Goal: Information Seeking & Learning: Learn about a topic

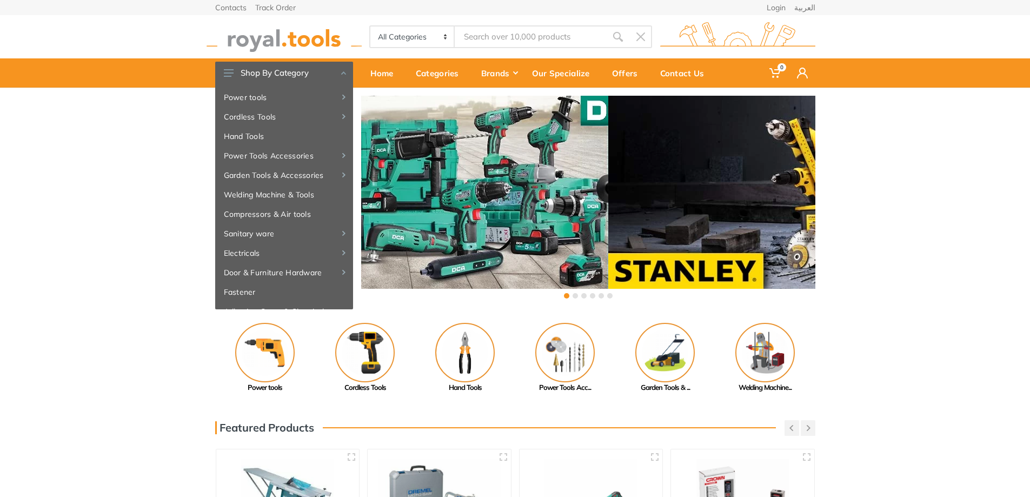
drag, startPoint x: 715, startPoint y: 175, endPoint x: 489, endPoint y: 173, distance: 225.4
click at [510, 173] on div at bounding box center [381, 203] width 454 height 214
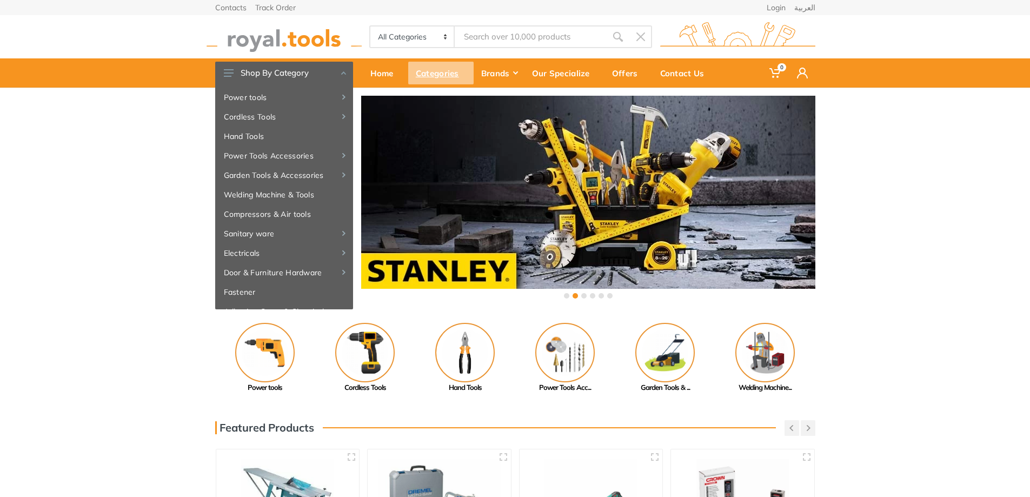
click at [428, 78] on div "Categories" at bounding box center [440, 73] width 65 height 23
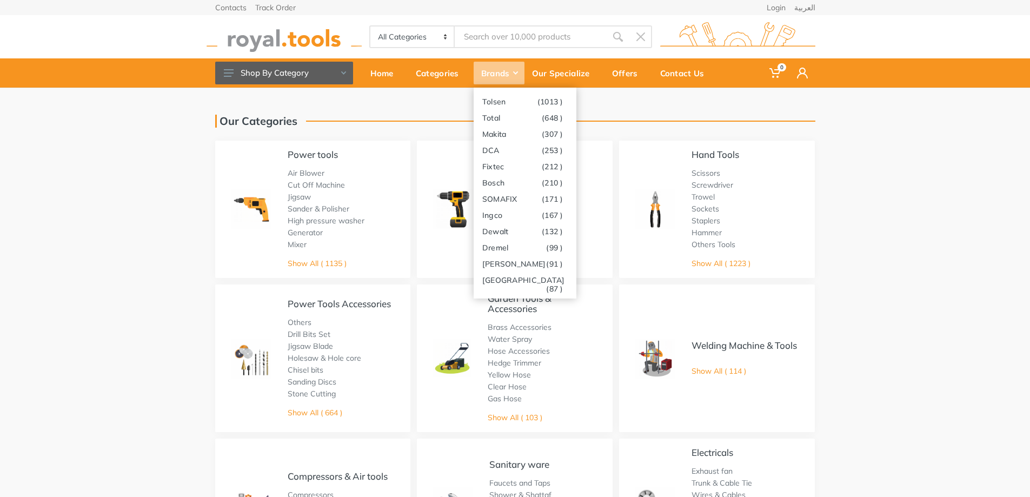
click at [517, 72] on use at bounding box center [515, 72] width 5 height 3
click at [511, 72] on div "Brands" at bounding box center [498, 73] width 51 height 23
click at [503, 150] on link "DCA (253 )" at bounding box center [524, 150] width 103 height 16
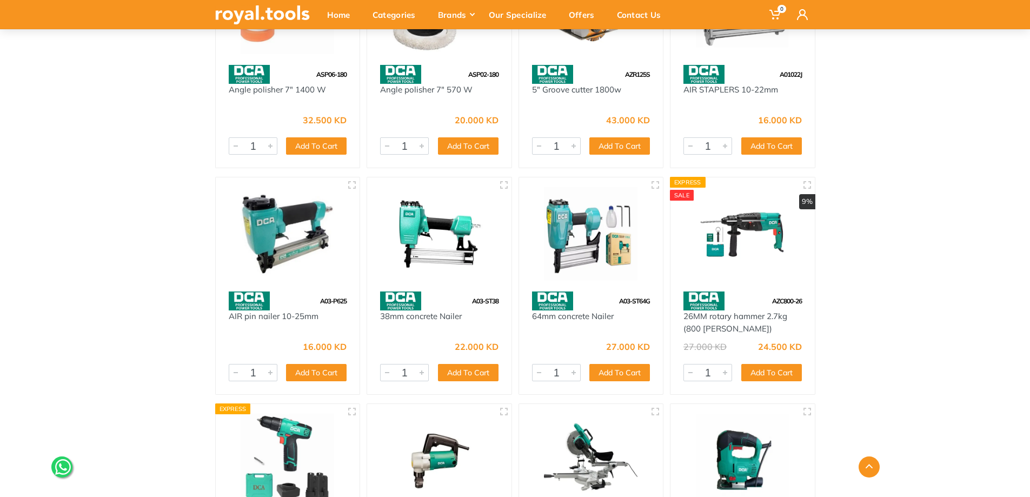
scroll to position [298, 0]
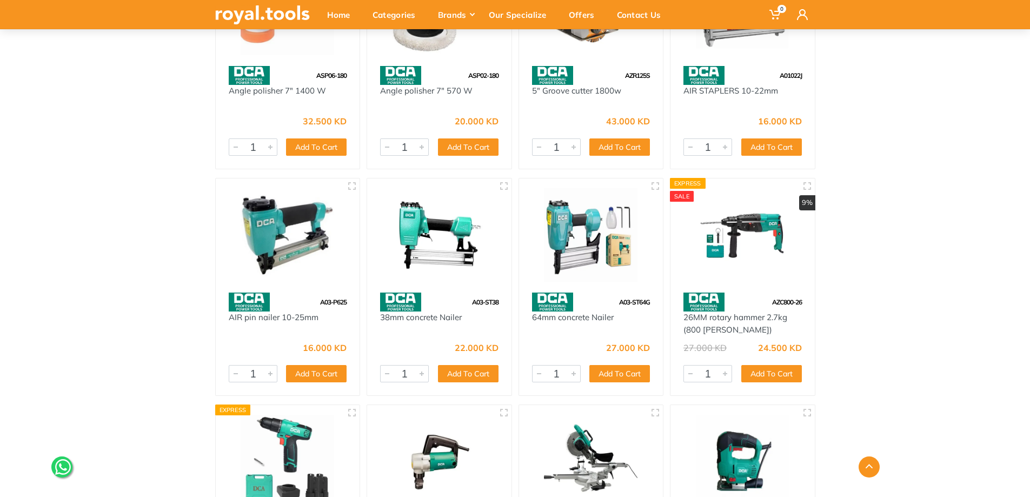
click at [757, 256] on img at bounding box center [742, 235] width 125 height 94
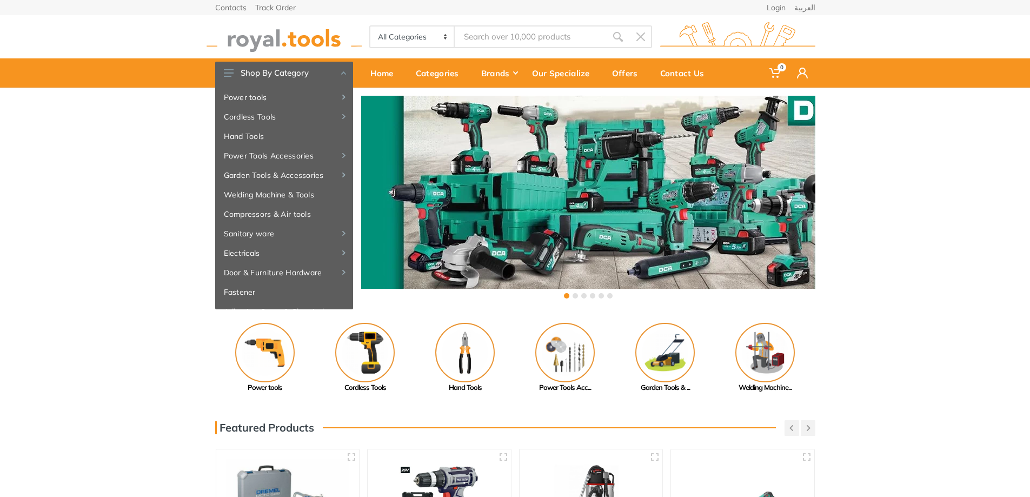
drag, startPoint x: 717, startPoint y: 192, endPoint x: 552, endPoint y: 194, distance: 164.3
click at [559, 194] on div at bounding box center [588, 203] width 454 height 214
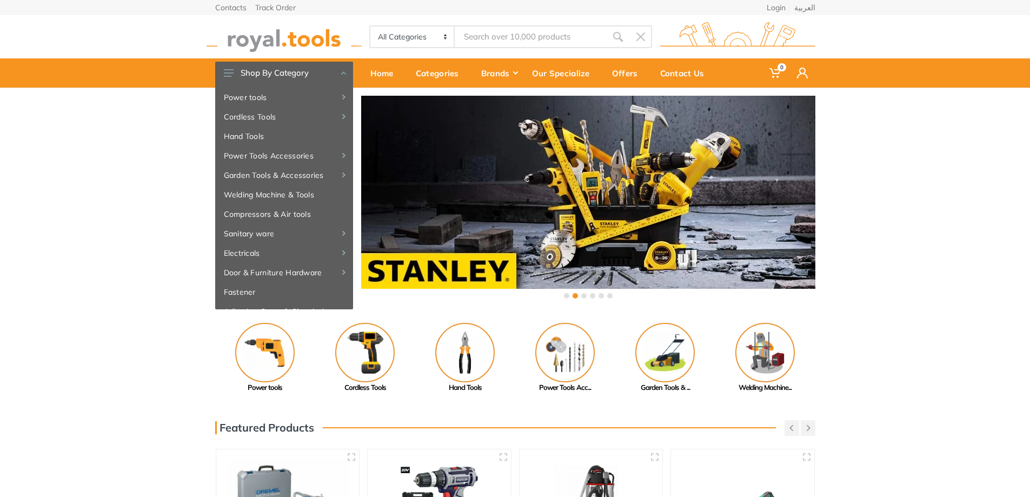
drag, startPoint x: 682, startPoint y: 196, endPoint x: 401, endPoint y: 196, distance: 281.1
click at [446, 196] on div at bounding box center [588, 203] width 454 height 214
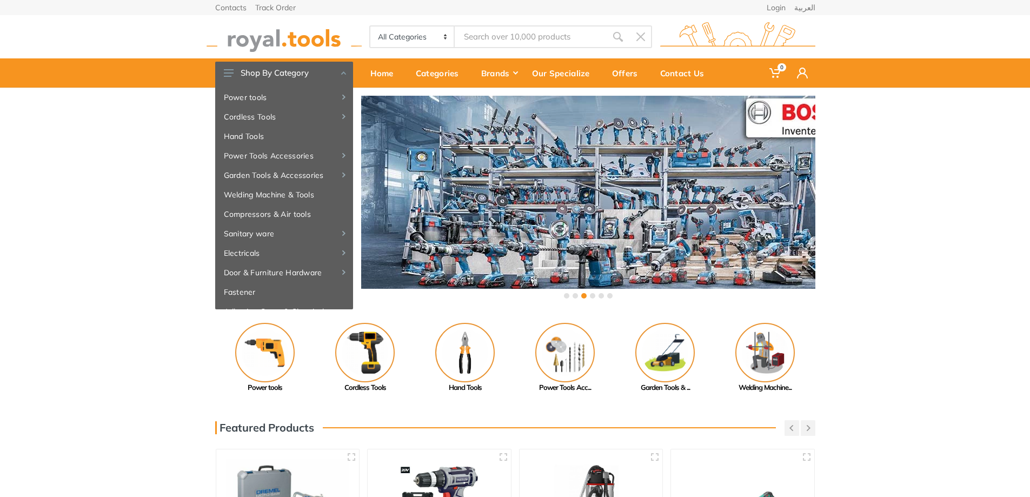
drag, startPoint x: 660, startPoint y: 197, endPoint x: 408, endPoint y: 197, distance: 252.4
click at [469, 197] on div at bounding box center [588, 203] width 454 height 214
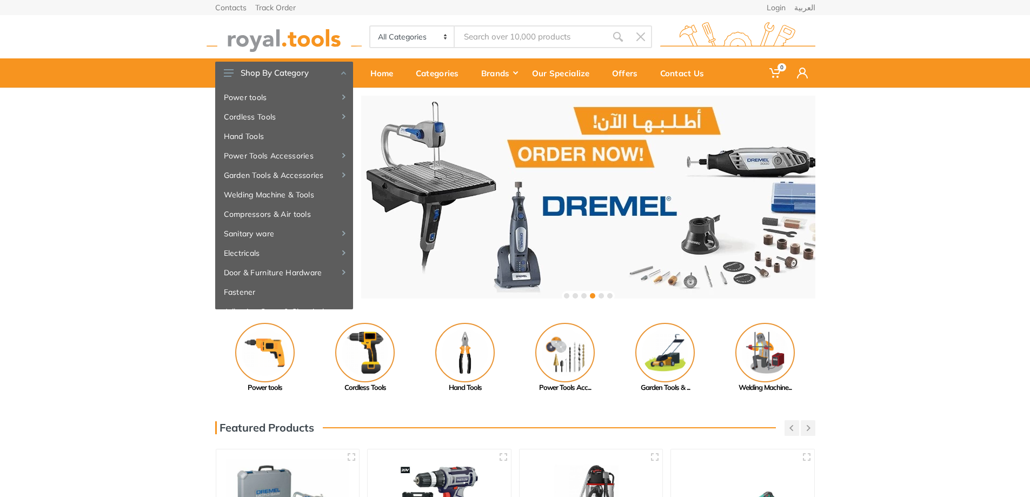
click at [796, 197] on div at bounding box center [588, 203] width 454 height 214
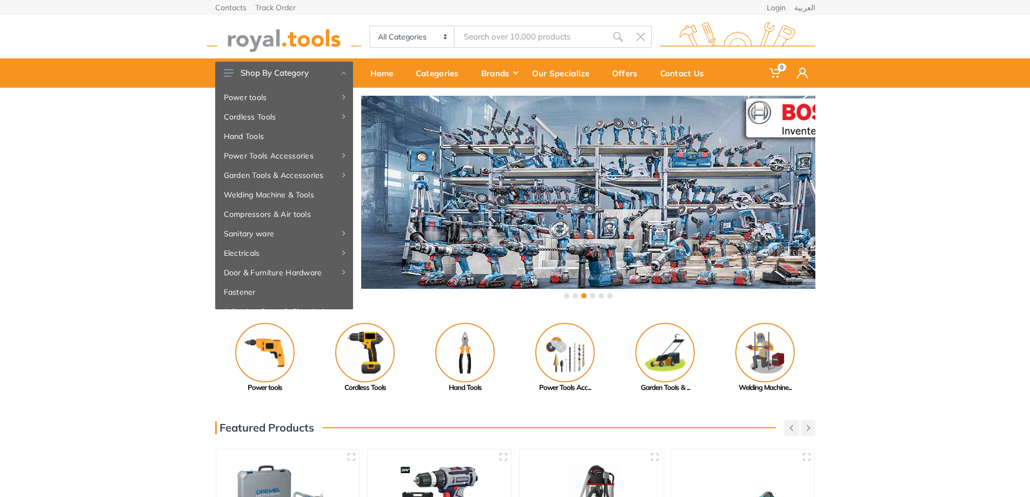
drag, startPoint x: 789, startPoint y: 202, endPoint x: 582, endPoint y: 205, distance: 207.0
click at [625, 205] on div at bounding box center [588, 203] width 454 height 214
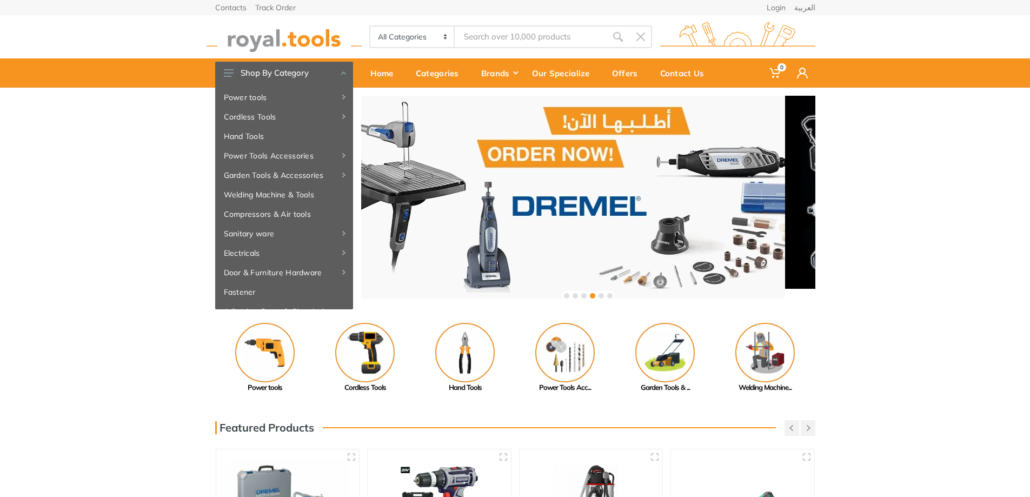
drag, startPoint x: 694, startPoint y: 205, endPoint x: 450, endPoint y: 205, distance: 244.3
click at [536, 205] on div at bounding box center [558, 203] width 454 height 214
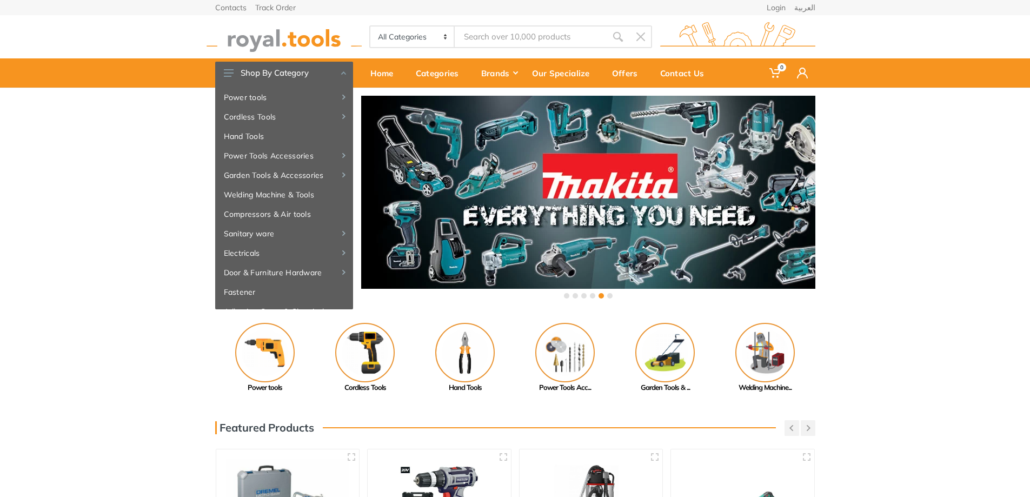
click at [571, 206] on div at bounding box center [588, 203] width 454 height 214
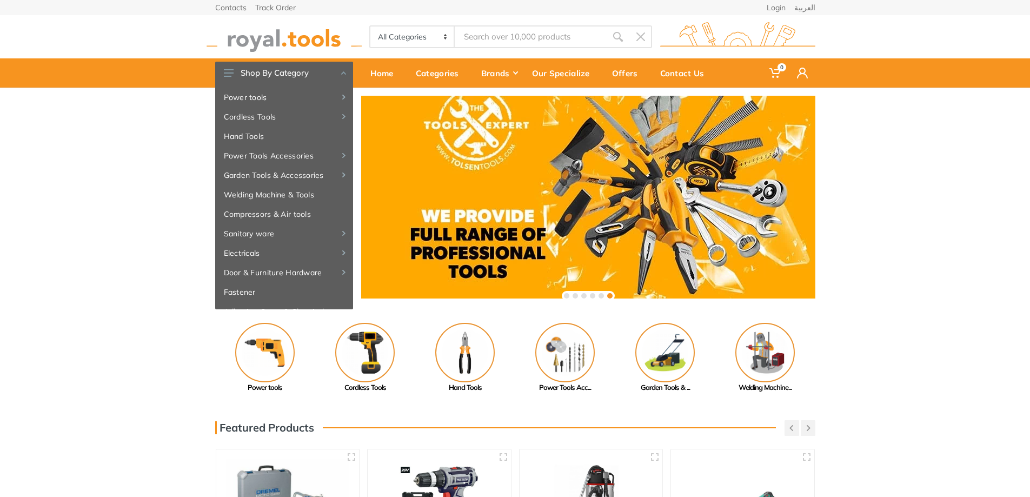
drag, startPoint x: 637, startPoint y: 204, endPoint x: 451, endPoint y: 205, distance: 185.9
click at [468, 205] on div at bounding box center [588, 203] width 454 height 214
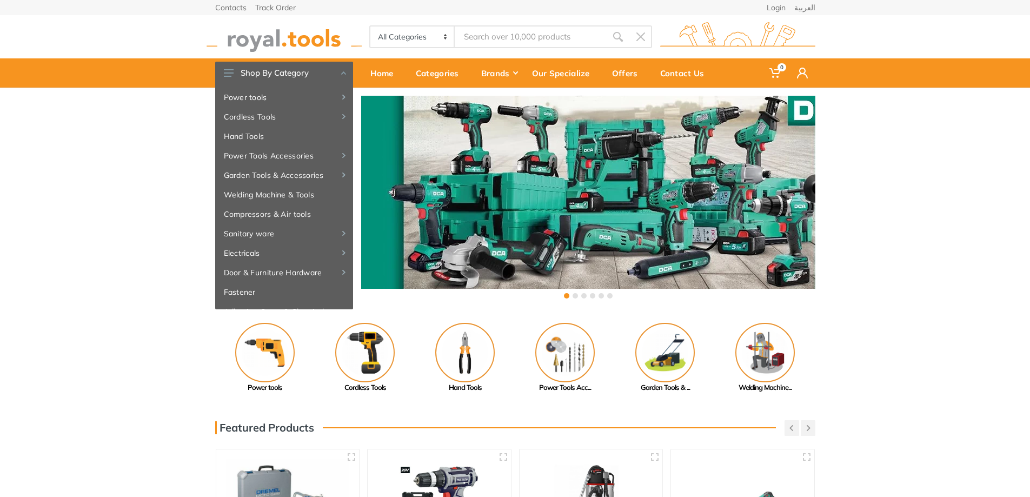
drag, startPoint x: 658, startPoint y: 205, endPoint x: 492, endPoint y: 205, distance: 165.9
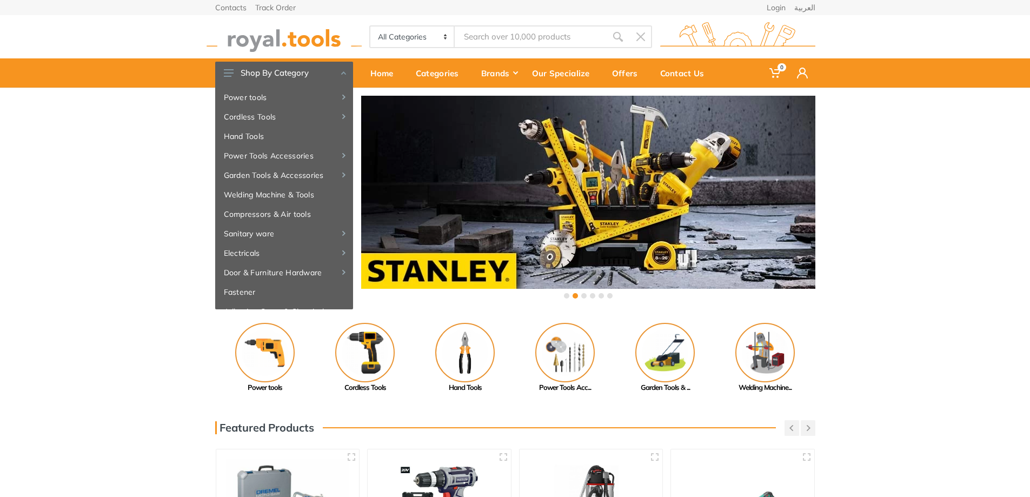
drag, startPoint x: 572, startPoint y: 205, endPoint x: 805, endPoint y: 206, distance: 233.0
click at [753, 206] on div at bounding box center [588, 203] width 454 height 214
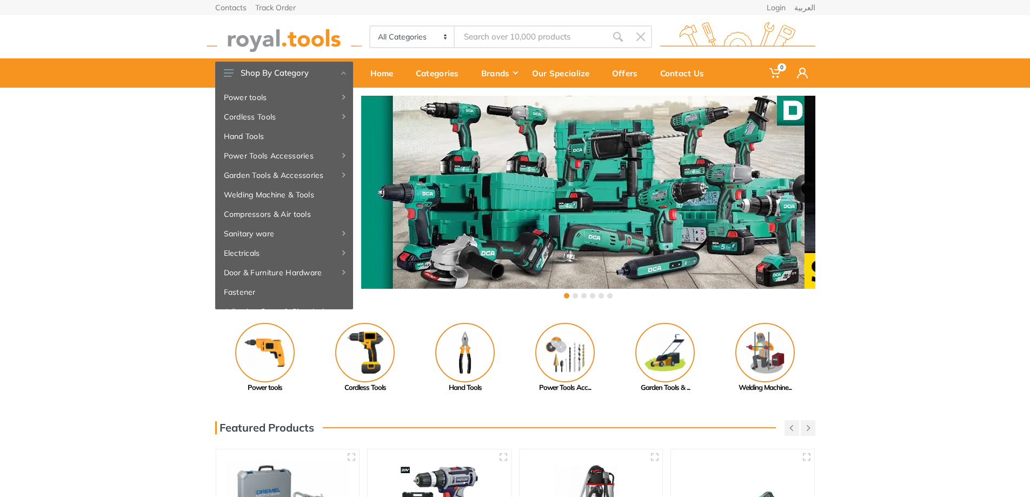
drag, startPoint x: 763, startPoint y: 206, endPoint x: 580, endPoint y: 205, distance: 183.2
click at [667, 206] on div at bounding box center [577, 203] width 454 height 214
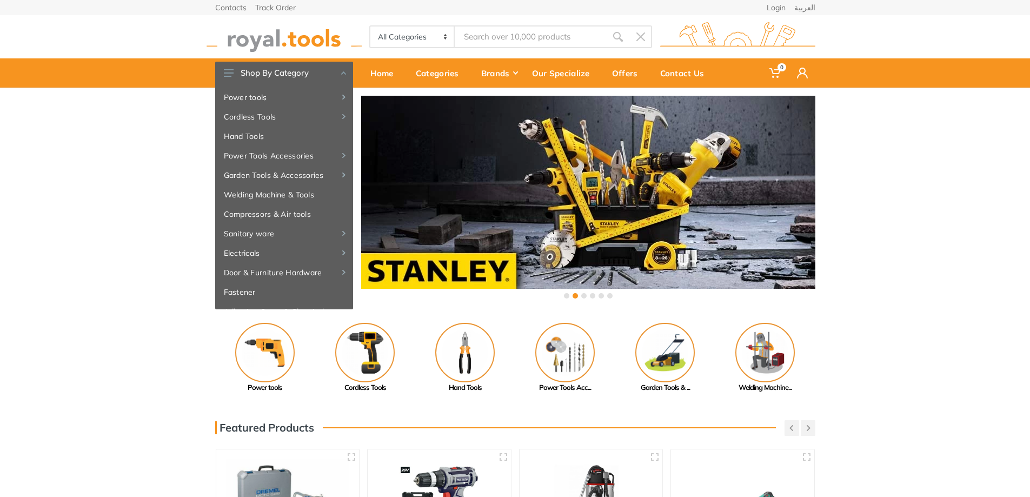
drag, startPoint x: 703, startPoint y: 199, endPoint x: 440, endPoint y: 203, distance: 262.7
click at [468, 203] on div at bounding box center [588, 203] width 454 height 214
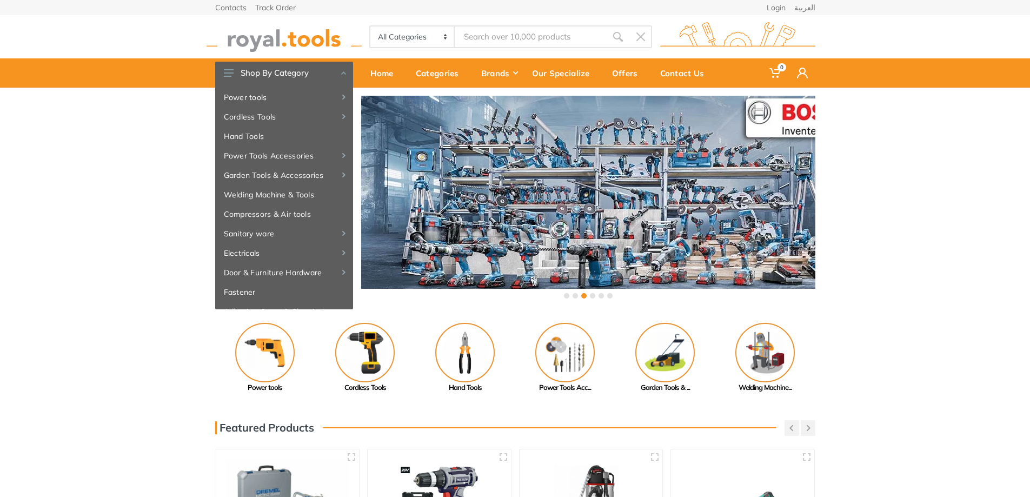
drag, startPoint x: 655, startPoint y: 203, endPoint x: 438, endPoint y: 201, distance: 216.8
click at [475, 203] on div at bounding box center [588, 203] width 454 height 214
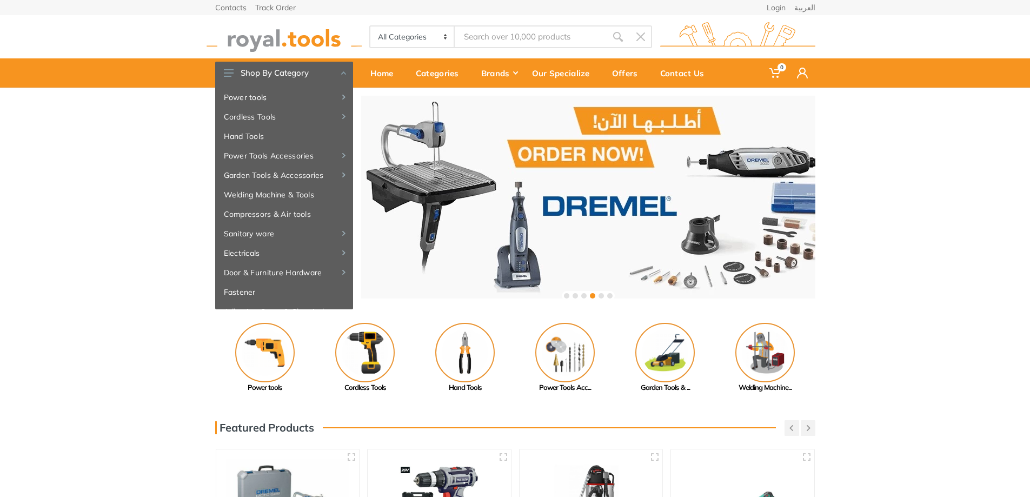
click at [617, 202] on div at bounding box center [588, 203] width 454 height 214
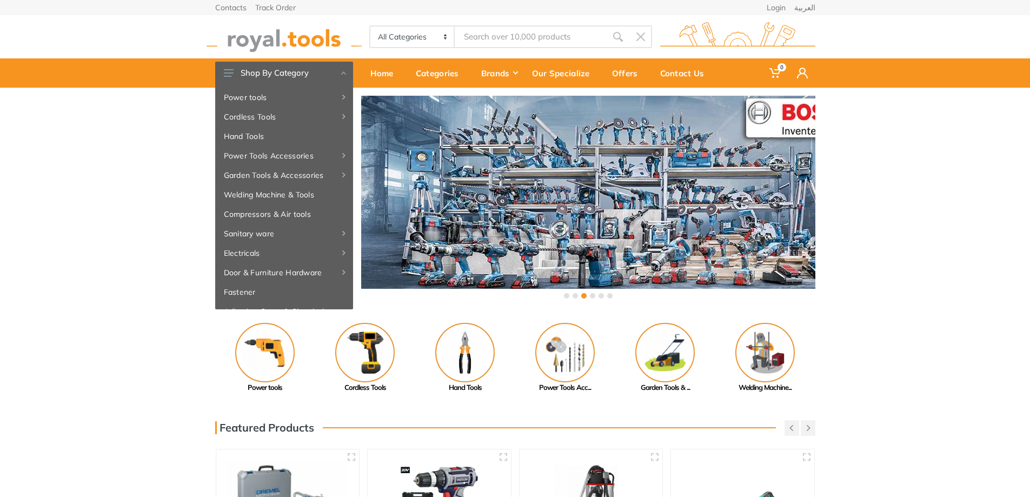
click at [571, 201] on div at bounding box center [588, 203] width 454 height 214
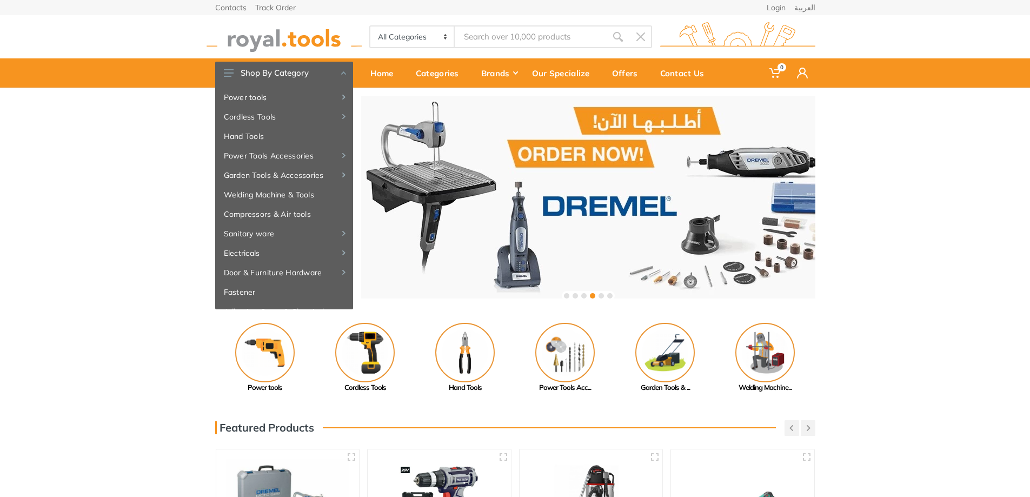
drag, startPoint x: 696, startPoint y: 201, endPoint x: 477, endPoint y: 201, distance: 218.9
click at [490, 201] on div at bounding box center [588, 203] width 454 height 214
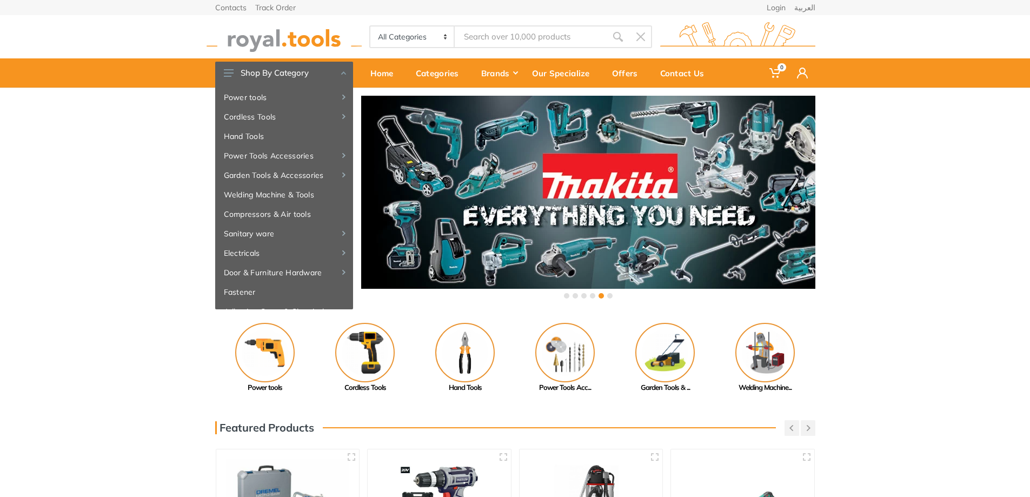
drag, startPoint x: 626, startPoint y: 201, endPoint x: 499, endPoint y: 202, distance: 126.5
click at [503, 201] on div at bounding box center [588, 203] width 454 height 214
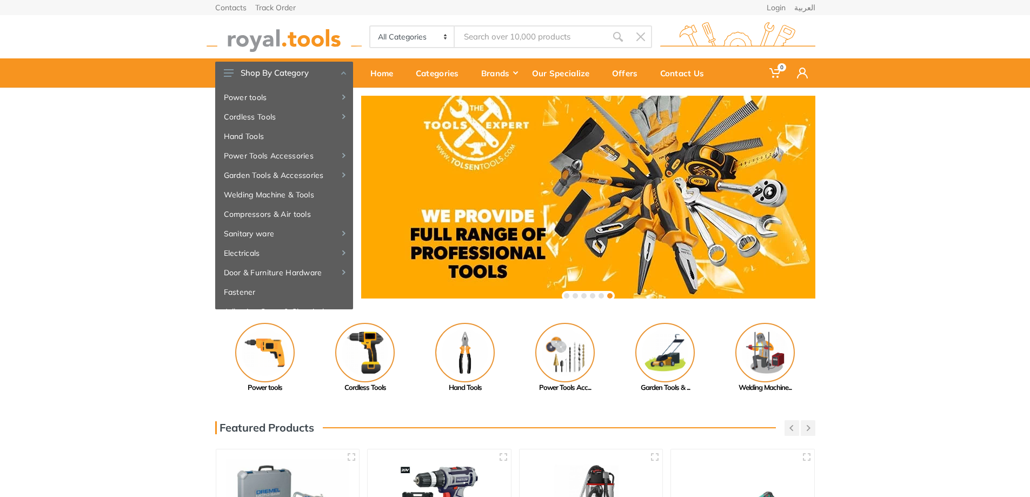
click at [447, 202] on div at bounding box center [588, 203] width 454 height 214
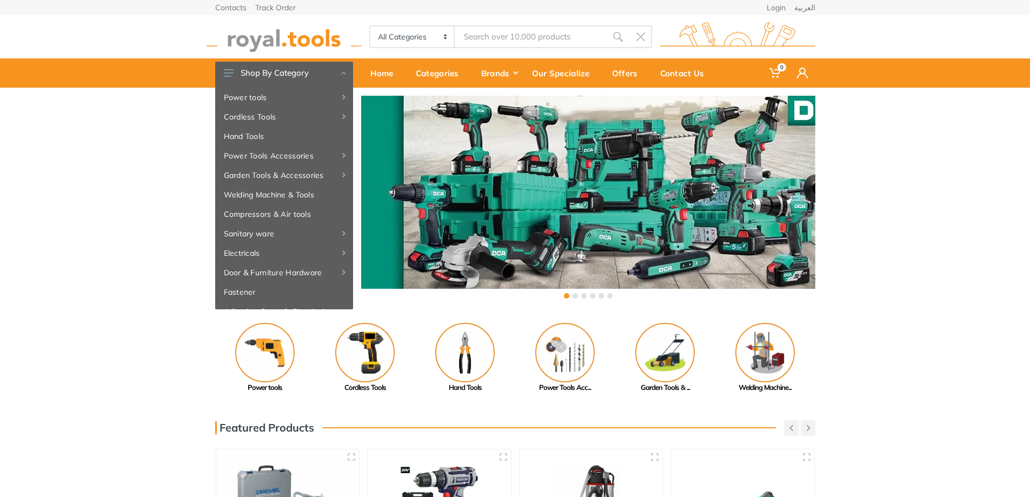
drag, startPoint x: 622, startPoint y: 202, endPoint x: 461, endPoint y: 202, distance: 161.1
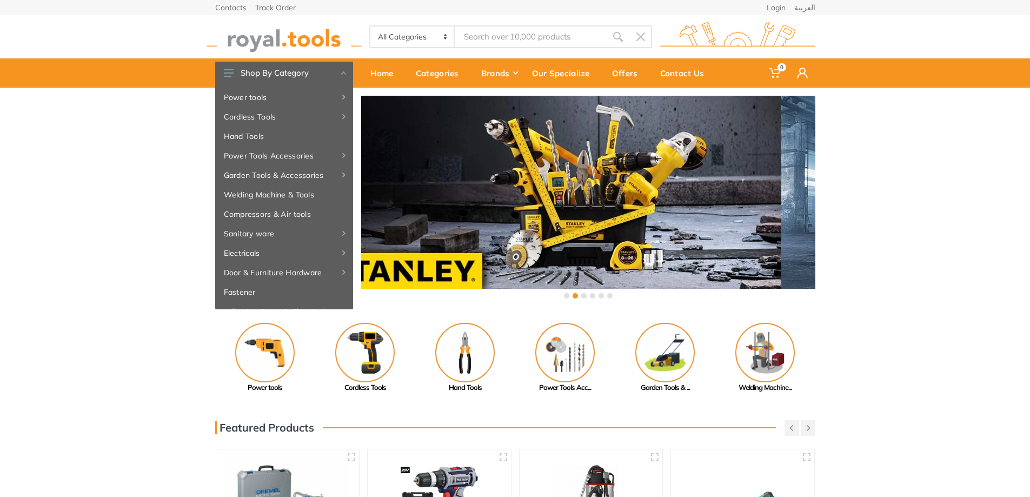
drag, startPoint x: 637, startPoint y: 202, endPoint x: 396, endPoint y: 201, distance: 241.6
click at [409, 202] on div at bounding box center [554, 203] width 454 height 214
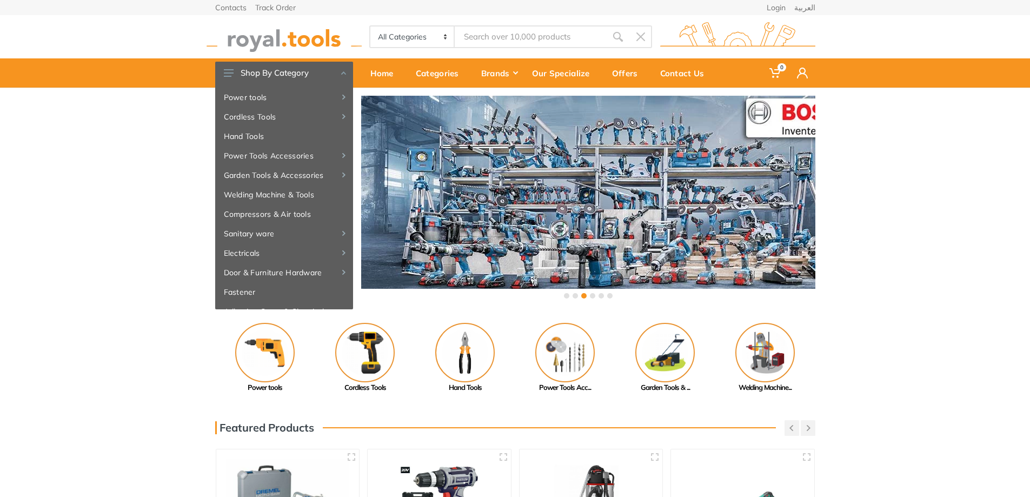
drag, startPoint x: 609, startPoint y: 201, endPoint x: 443, endPoint y: 201, distance: 165.9
click at [465, 201] on div at bounding box center [588, 203] width 454 height 214
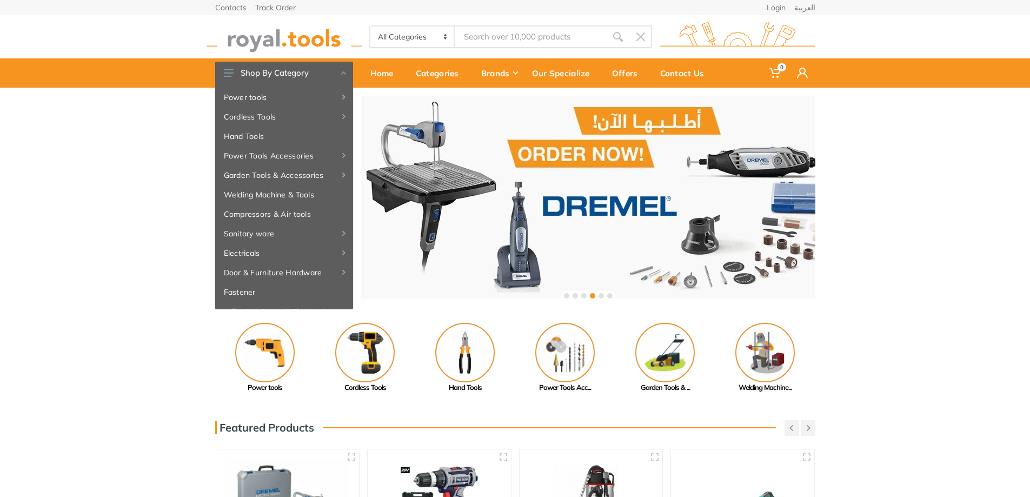
click at [515, 199] on div at bounding box center [588, 203] width 454 height 214
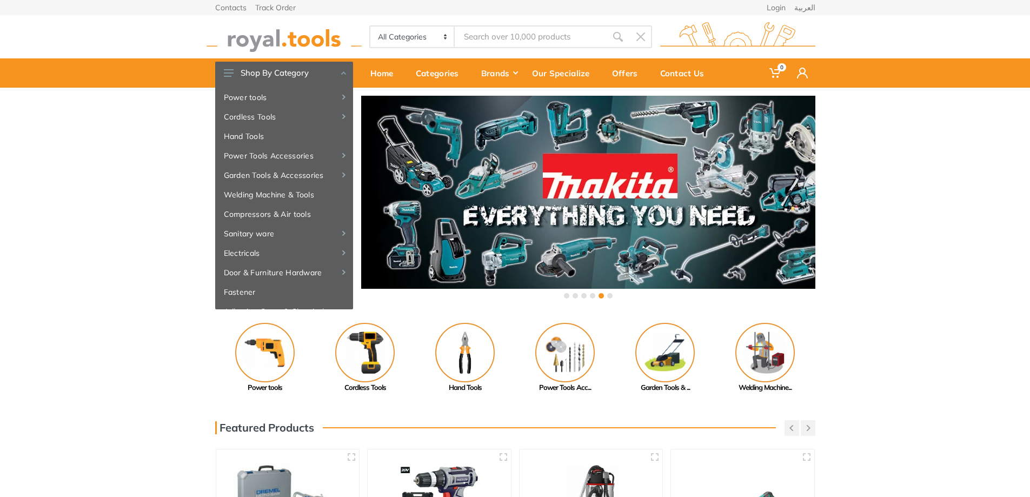
drag, startPoint x: 621, startPoint y: 188, endPoint x: 422, endPoint y: 173, distance: 199.5
click at [503, 175] on div at bounding box center [588, 203] width 454 height 214
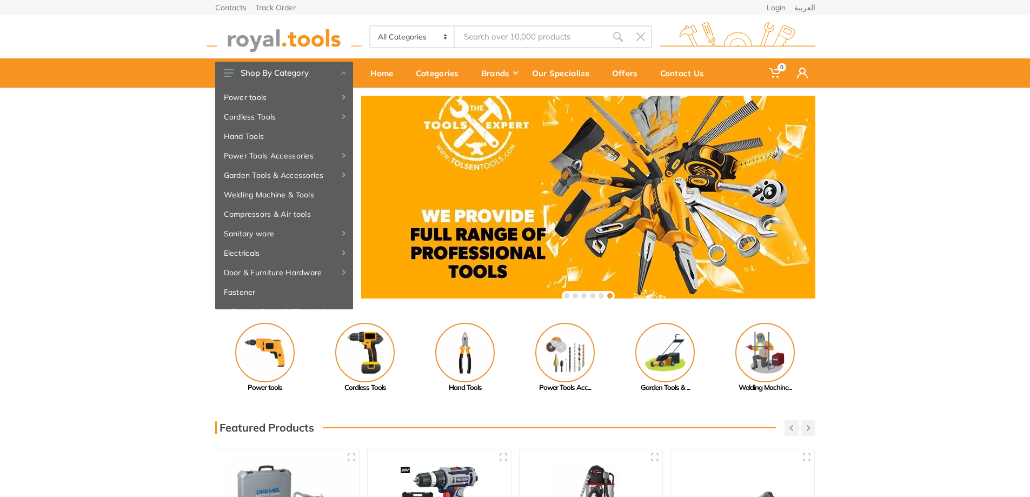
drag, startPoint x: 654, startPoint y: 171, endPoint x: 565, endPoint y: 170, distance: 89.2
click at [578, 171] on div at bounding box center [588, 203] width 454 height 214
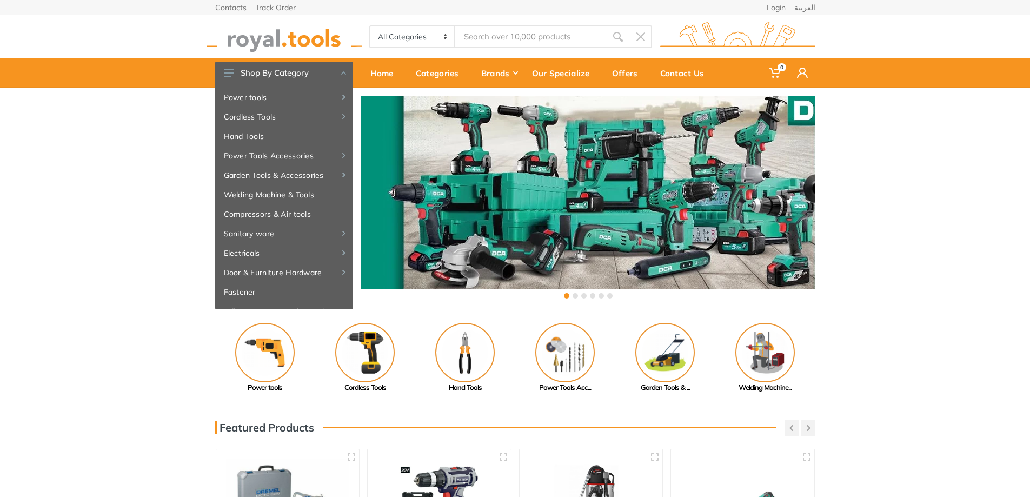
drag, startPoint x: 696, startPoint y: 170, endPoint x: 549, endPoint y: 169, distance: 147.0
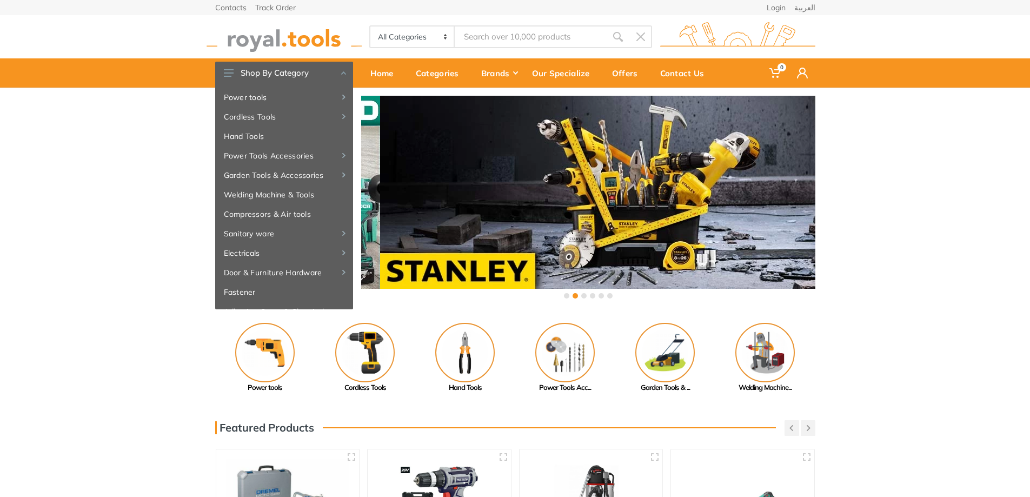
drag, startPoint x: 597, startPoint y: 167, endPoint x: 767, endPoint y: 164, distance: 170.3
click at [736, 166] on div at bounding box center [607, 203] width 454 height 214
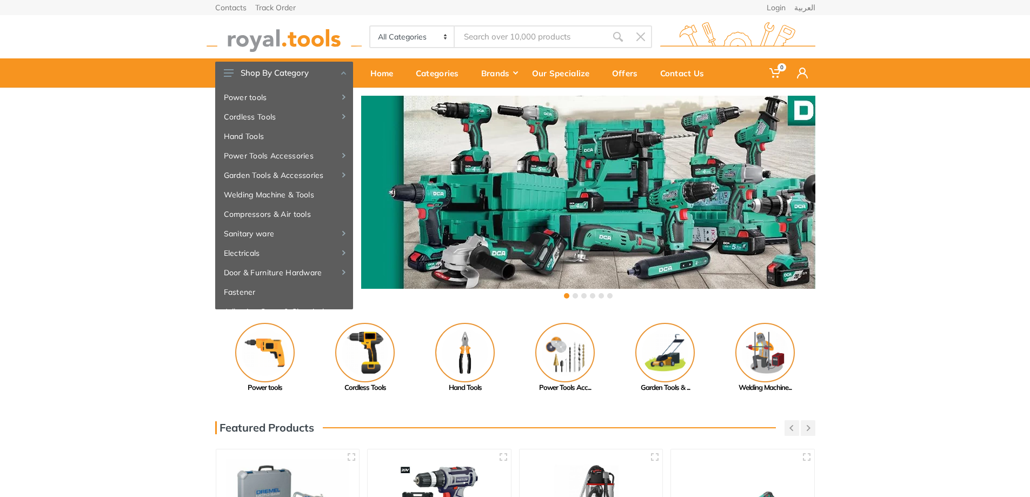
drag, startPoint x: 726, startPoint y: 165, endPoint x: 492, endPoint y: 166, distance: 233.5
click at [499, 166] on div at bounding box center [588, 203] width 454 height 214
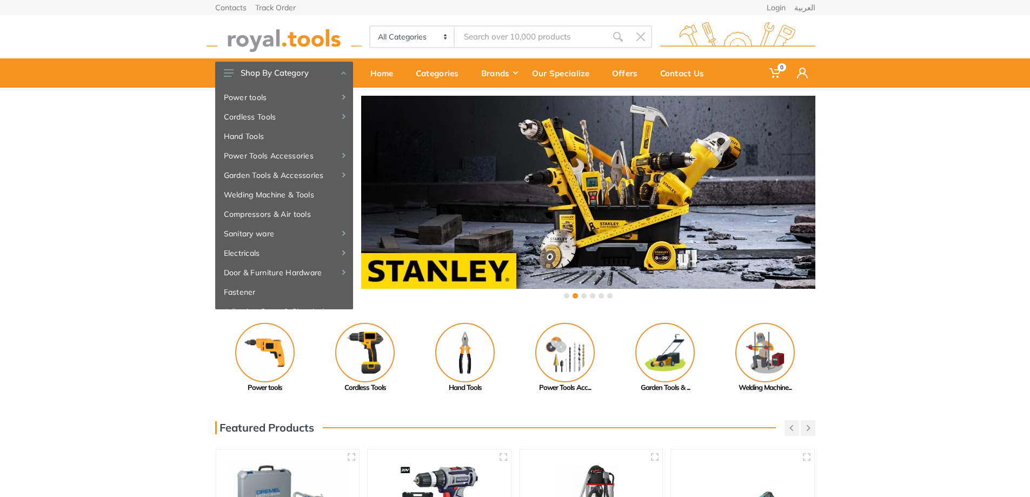
drag, startPoint x: 669, startPoint y: 166, endPoint x: 496, endPoint y: 166, distance: 173.0
click at [509, 166] on div at bounding box center [588, 203] width 454 height 214
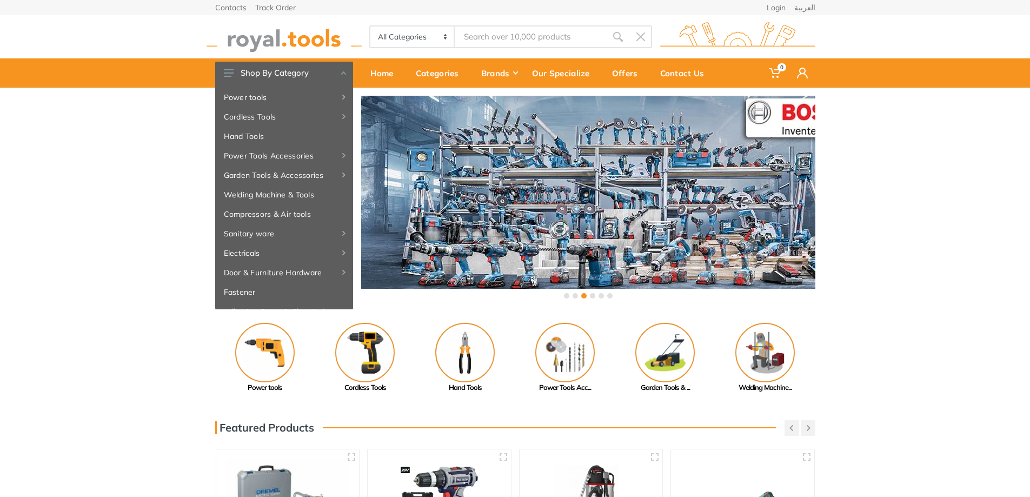
click at [563, 166] on div at bounding box center [588, 203] width 454 height 214
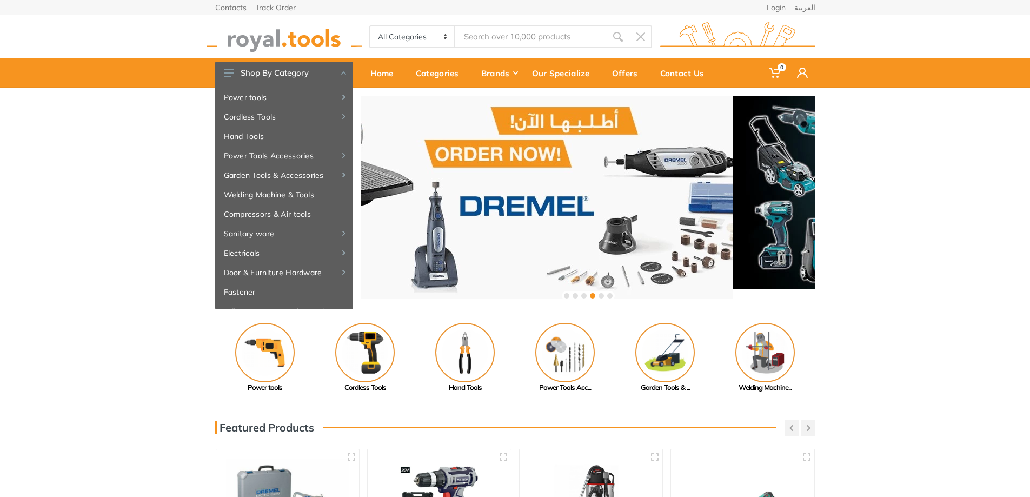
drag, startPoint x: 629, startPoint y: 168, endPoint x: 512, endPoint y: 168, distance: 117.3
click at [516, 168] on div at bounding box center [505, 203] width 454 height 214
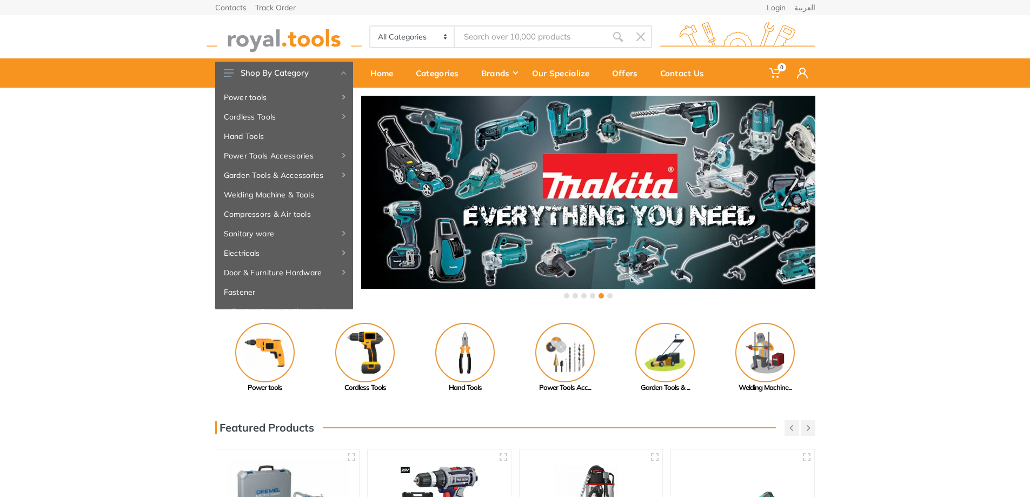
drag, startPoint x: 661, startPoint y: 168, endPoint x: 503, endPoint y: 165, distance: 157.3
click at [503, 165] on div at bounding box center [588, 203] width 454 height 214
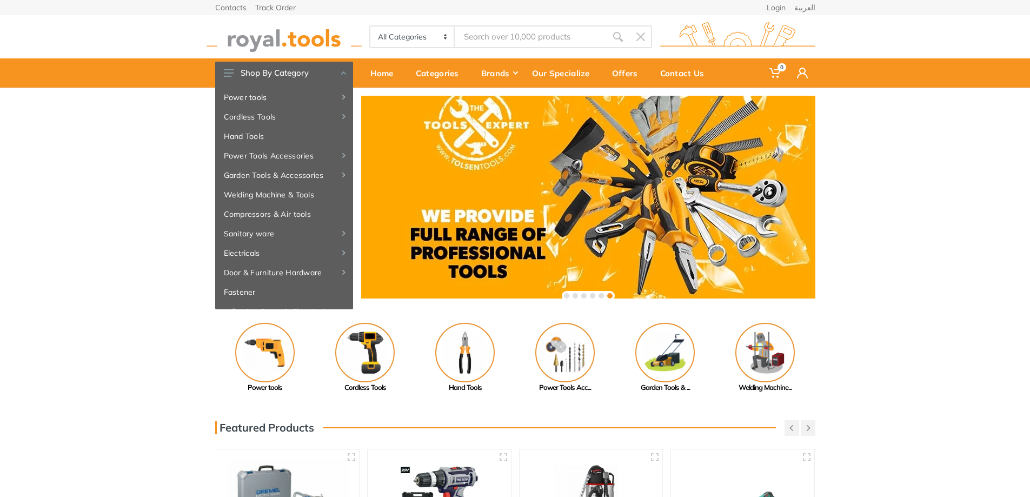
drag, startPoint x: 586, startPoint y: 166, endPoint x: 671, endPoint y: 164, distance: 84.3
click at [640, 166] on div at bounding box center [588, 203] width 454 height 214
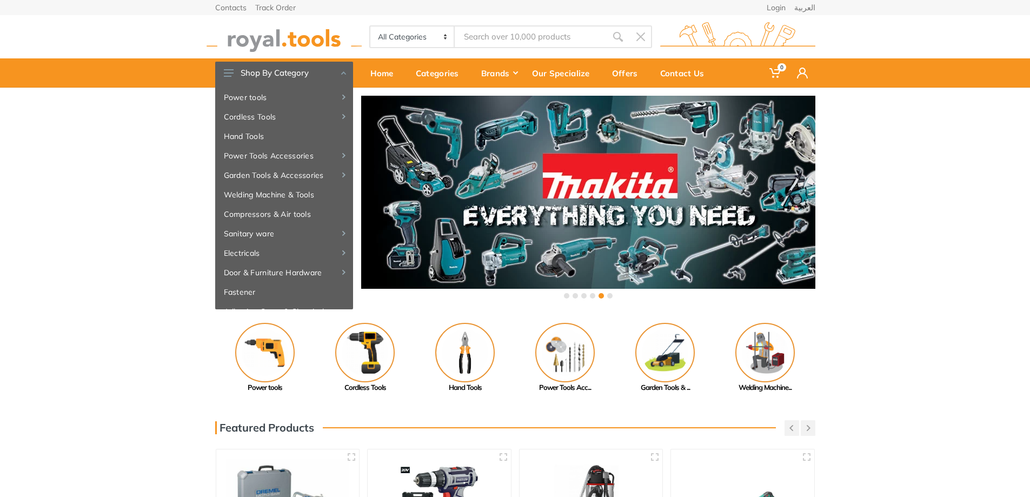
drag, startPoint x: 452, startPoint y: 166, endPoint x: 421, endPoint y: 169, distance: 31.5
click at [430, 168] on div at bounding box center [588, 203] width 454 height 214
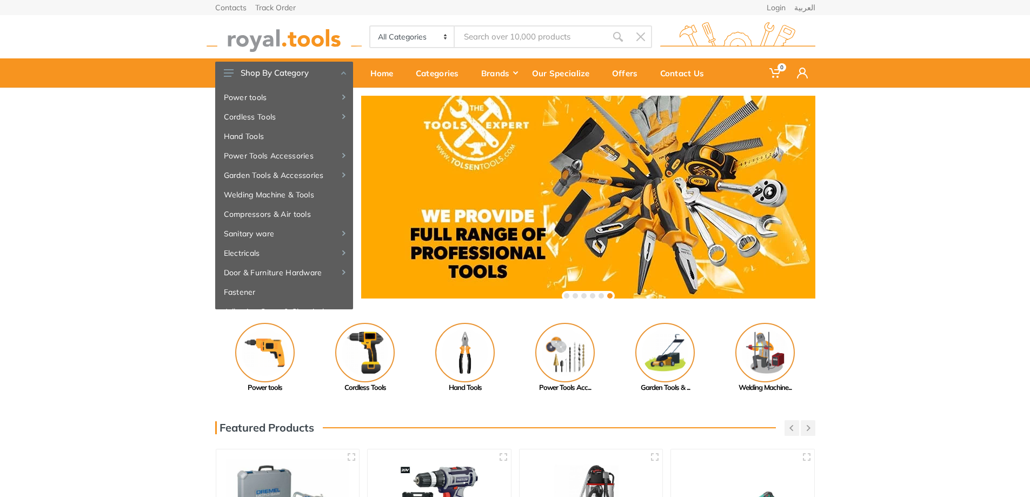
drag, startPoint x: 652, startPoint y: 168, endPoint x: 506, endPoint y: 161, distance: 145.5
click at [511, 162] on div at bounding box center [588, 203] width 454 height 214
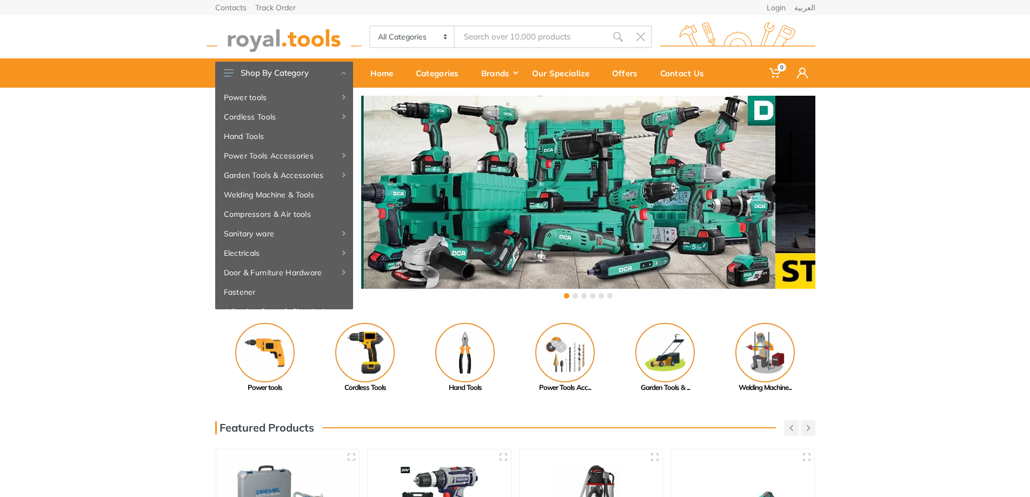
drag, startPoint x: 610, startPoint y: 157, endPoint x: 500, endPoint y: 157, distance: 110.3
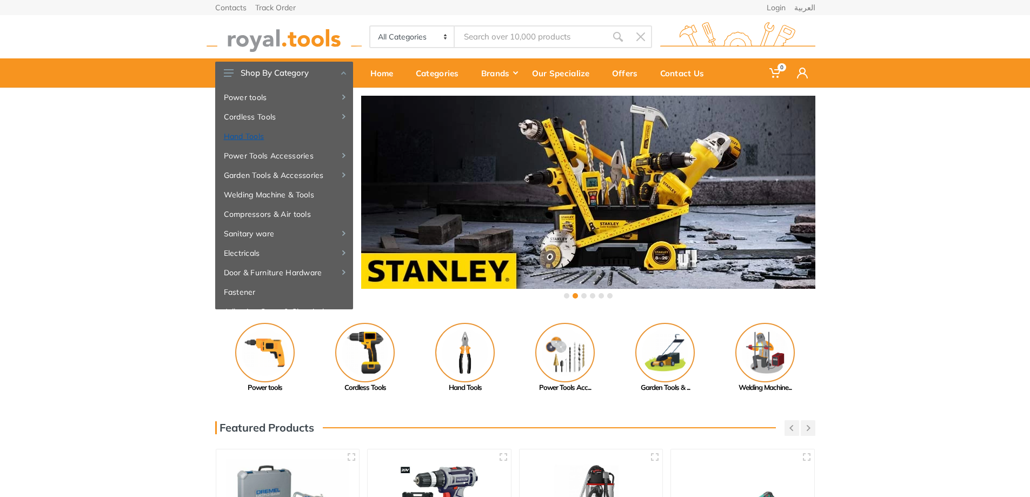
drag, startPoint x: 667, startPoint y: 154, endPoint x: 302, endPoint y: 131, distance: 365.6
click at [552, 152] on div at bounding box center [588, 203] width 454 height 214
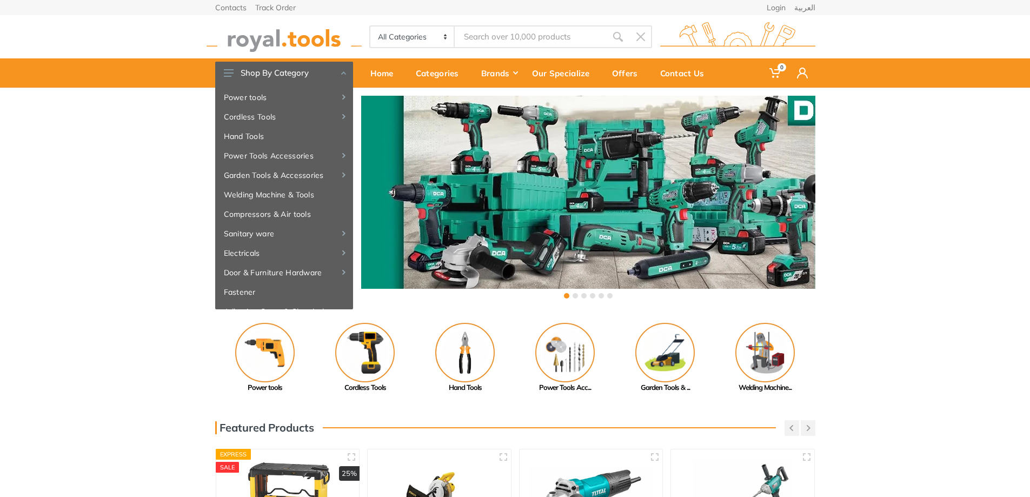
click at [496, 36] on input "Site search" at bounding box center [530, 36] width 151 height 23
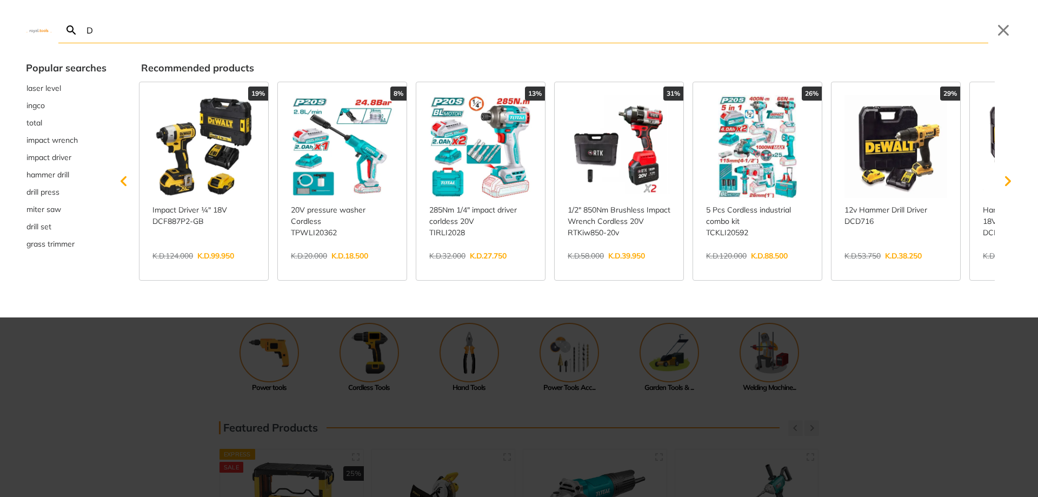
type input "D"
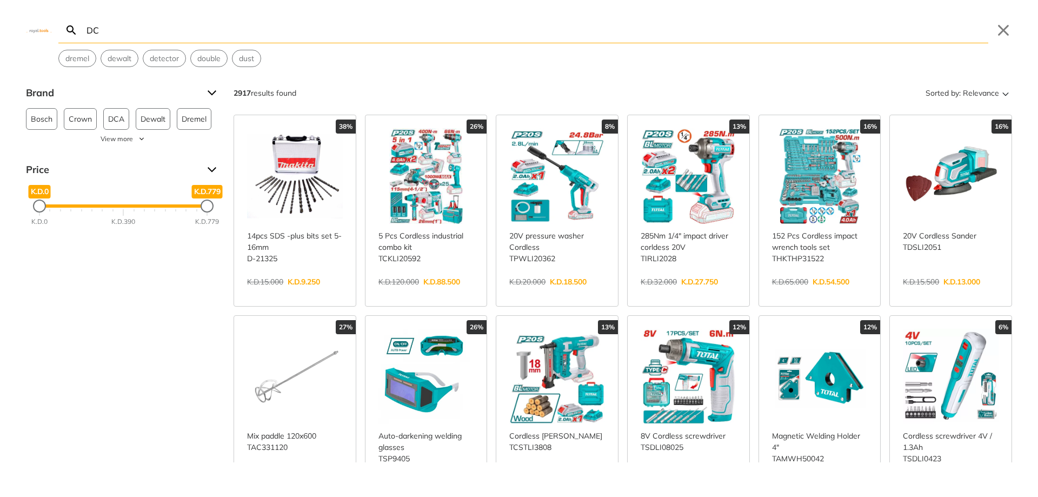
type input "DCA"
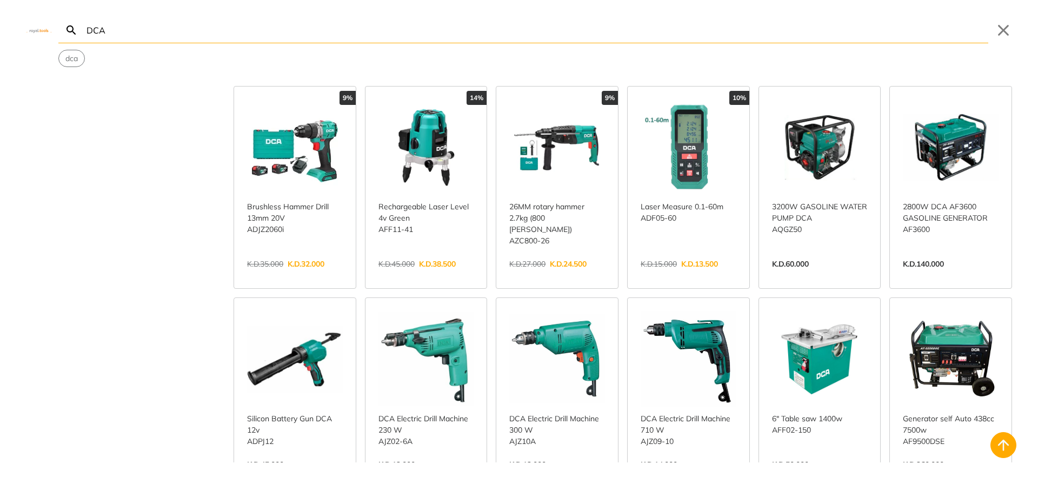
scroll to position [324, 0]
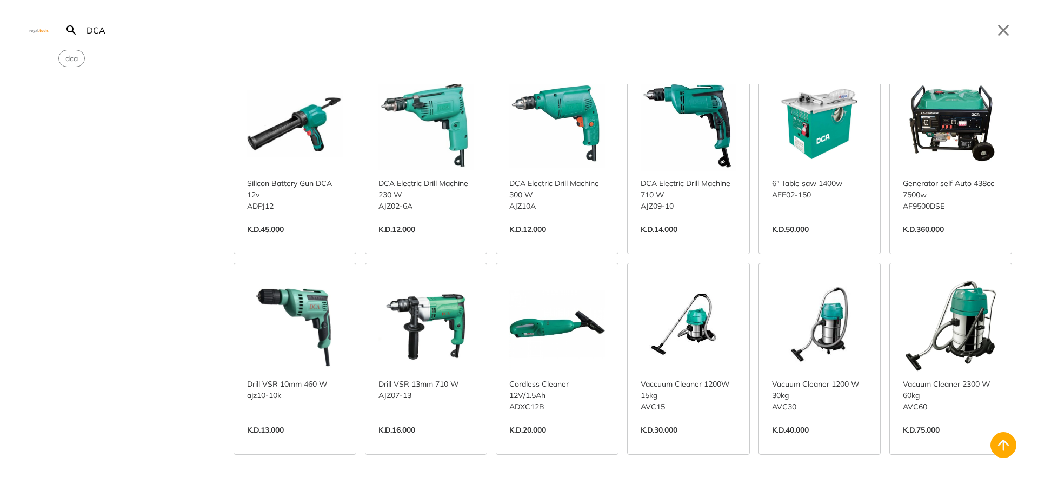
scroll to position [486, 0]
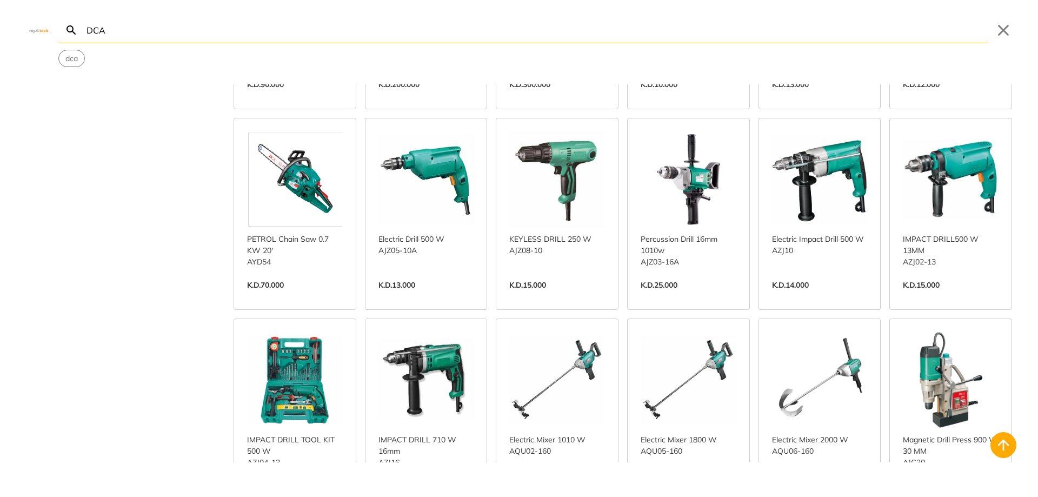
scroll to position [2216, 0]
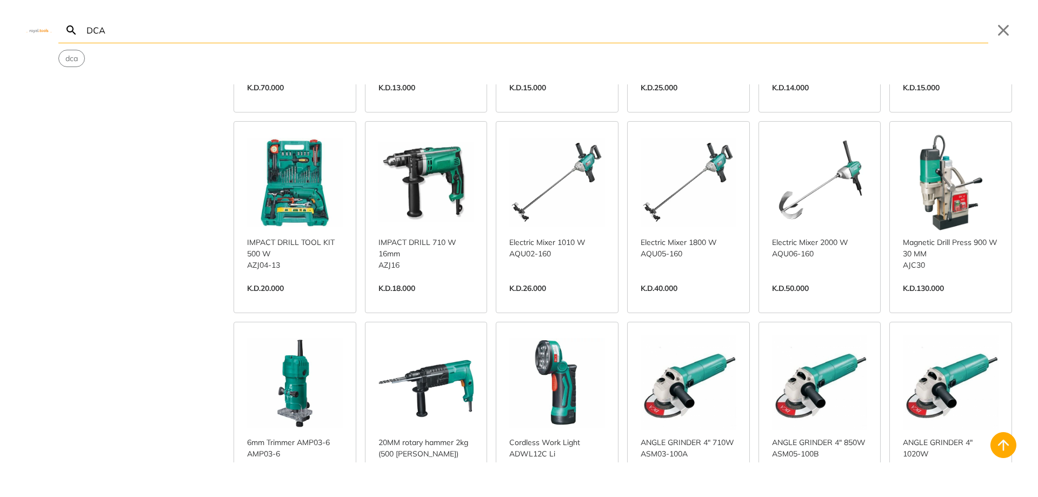
scroll to position [2540, 0]
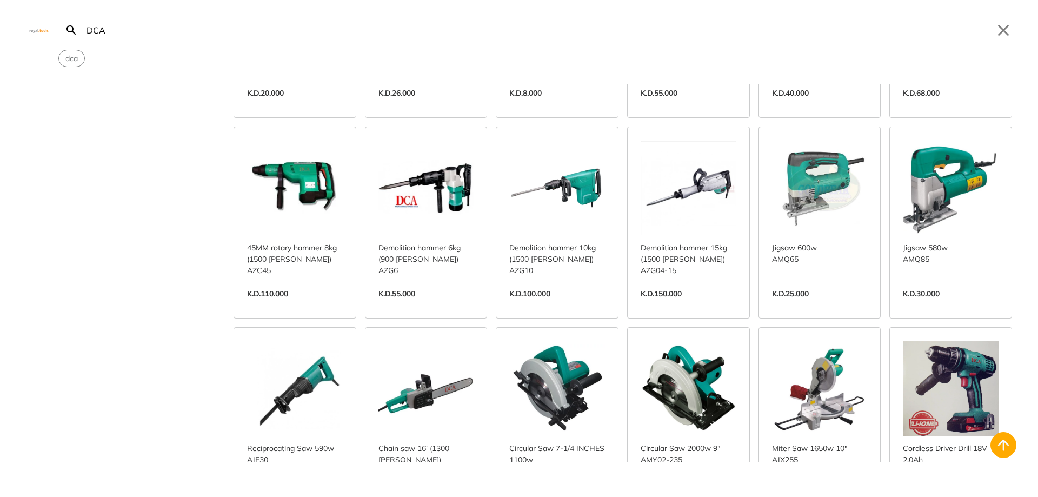
scroll to position [3621, 0]
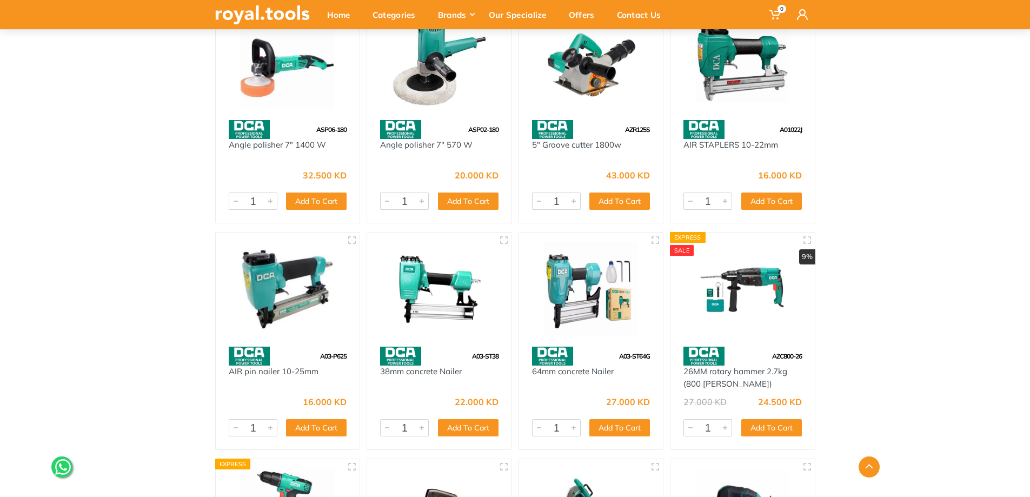
scroll to position [270, 0]
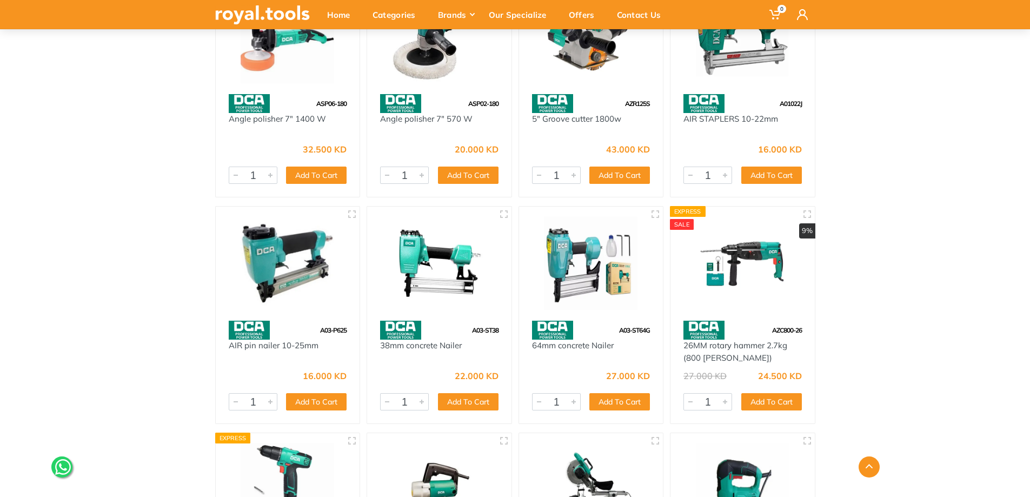
click at [779, 259] on img at bounding box center [742, 263] width 125 height 94
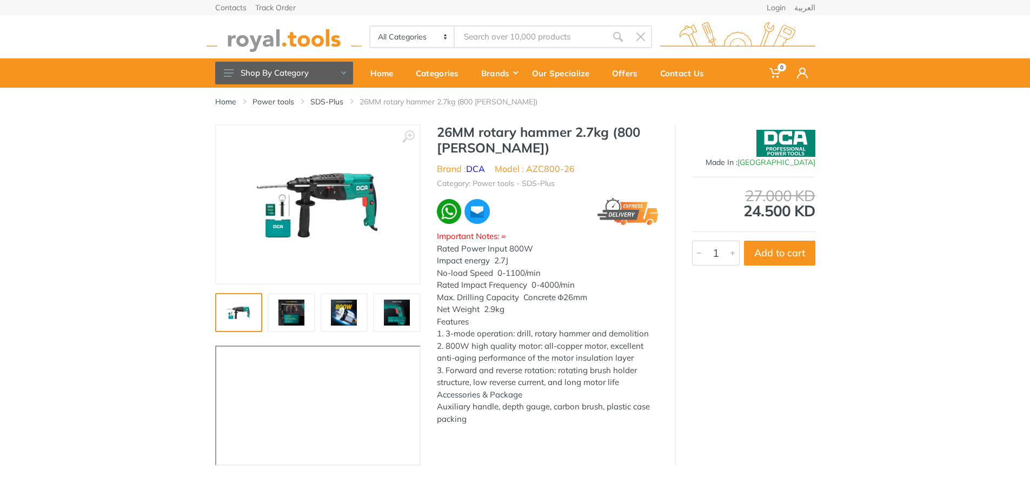
click at [297, 311] on img at bounding box center [291, 312] width 35 height 26
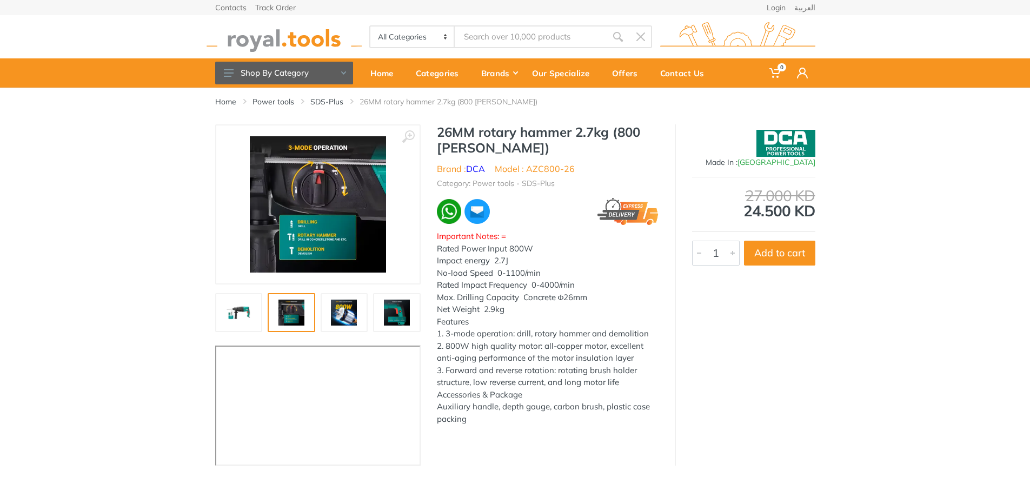
click at [343, 311] on img at bounding box center [344, 312] width 35 height 26
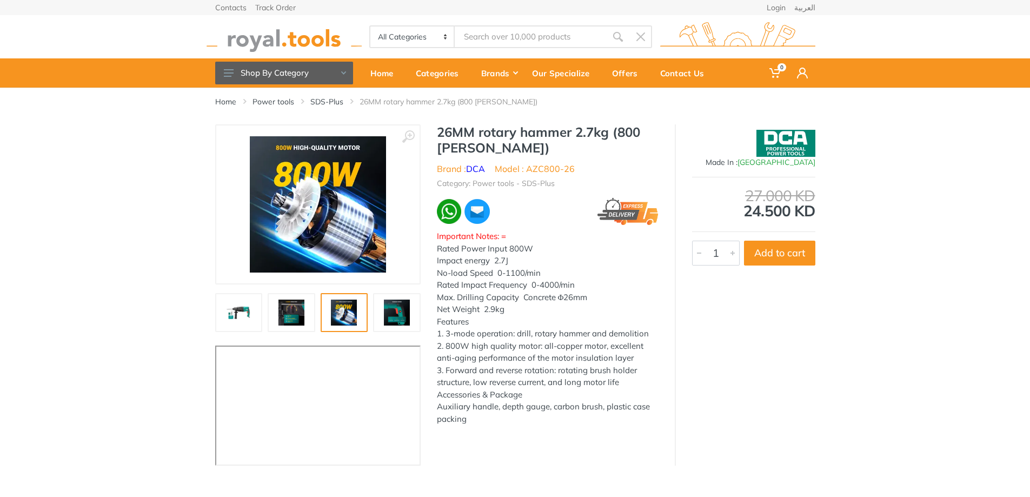
click at [388, 310] on img at bounding box center [396, 312] width 35 height 26
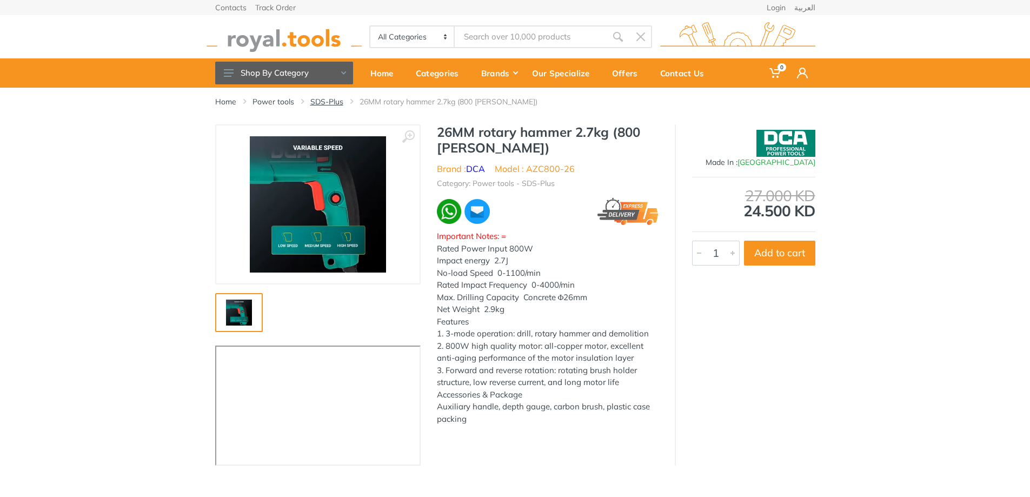
click at [324, 106] on link "SDS-Plus" at bounding box center [326, 101] width 33 height 11
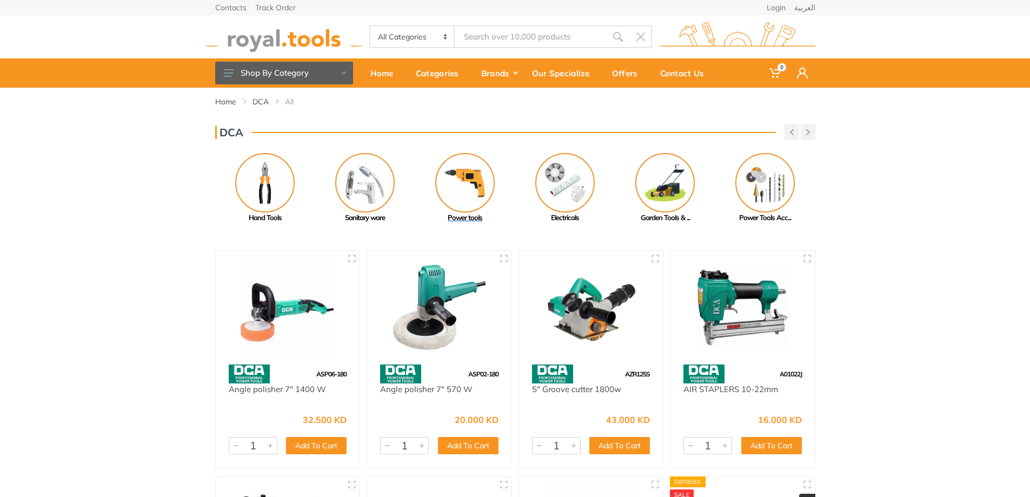
click at [455, 196] on img at bounding box center [464, 182] width 59 height 59
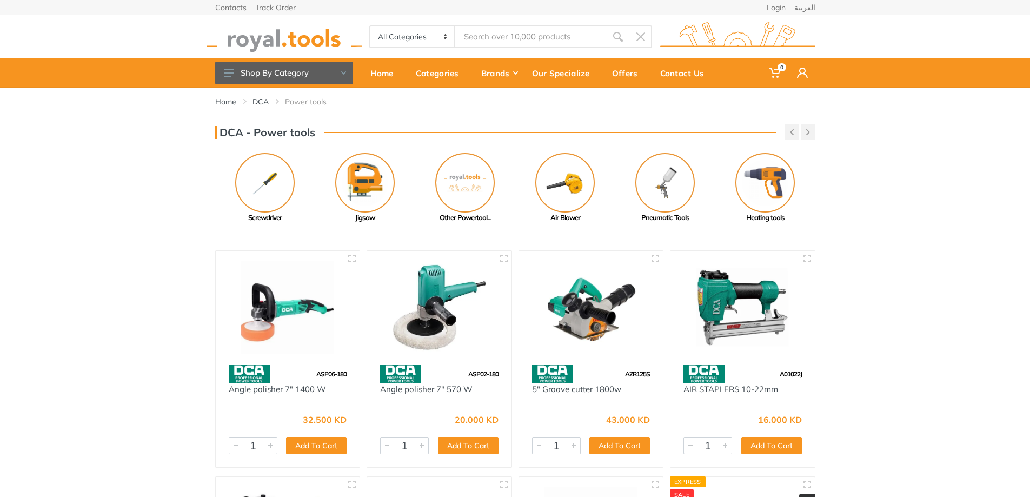
click at [772, 195] on img at bounding box center [764, 182] width 59 height 59
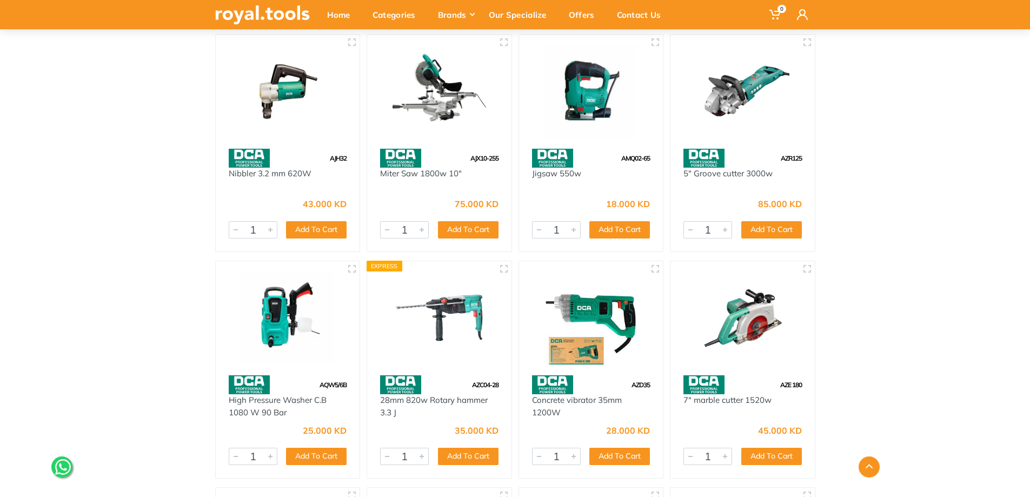
scroll to position [703, 0]
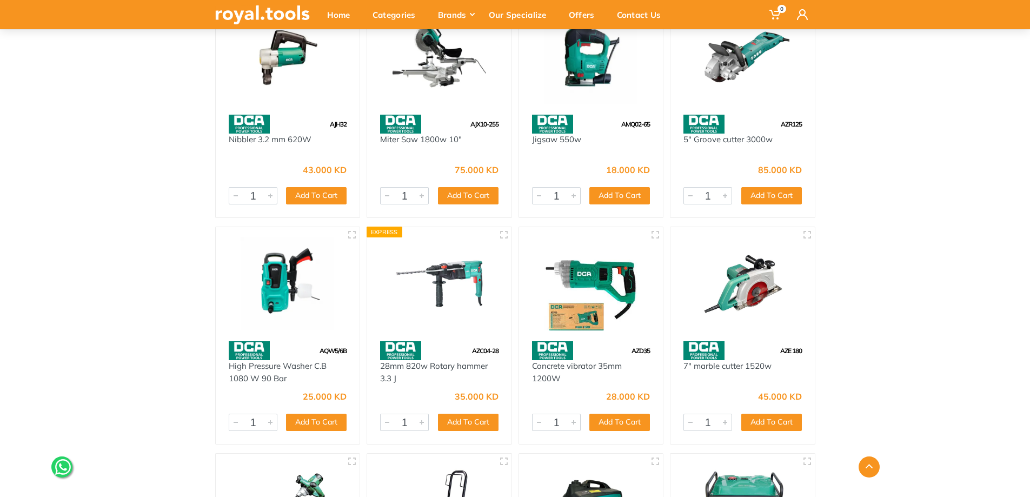
click at [450, 292] on img at bounding box center [439, 284] width 125 height 94
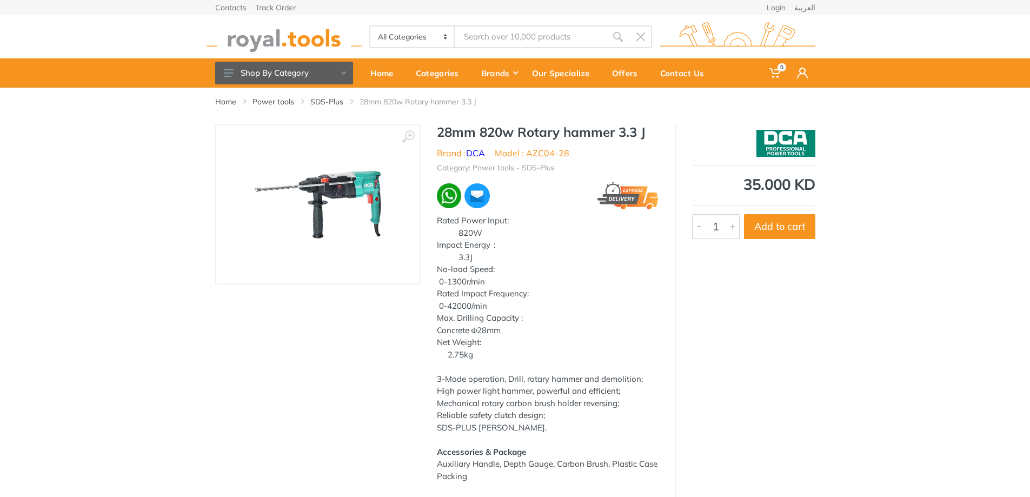
click at [442, 38] on select "All Categories Power tools Cordless Tools Hand Tools Power Tools Accessories Ga…" at bounding box center [412, 36] width 85 height 21
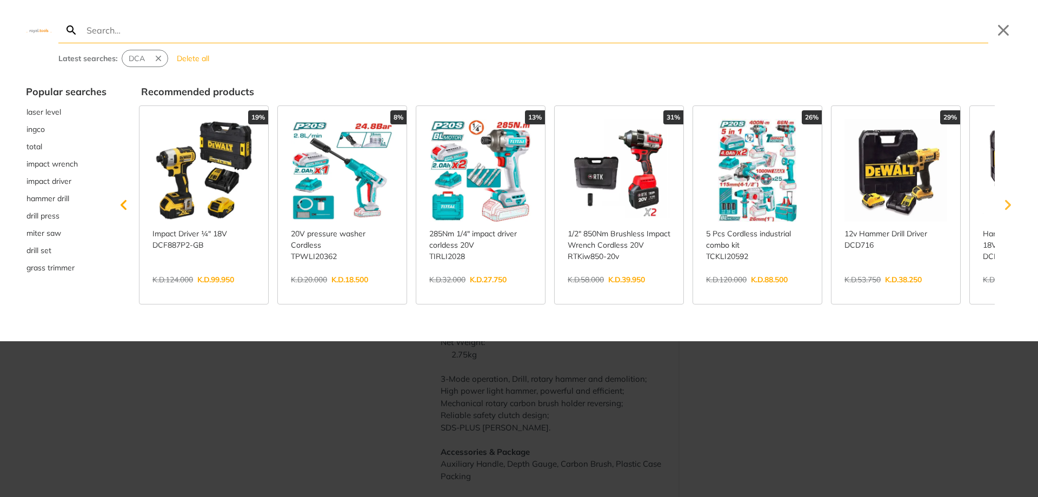
click at [1009, 205] on icon "Scroll right" at bounding box center [1008, 205] width 6 height 10
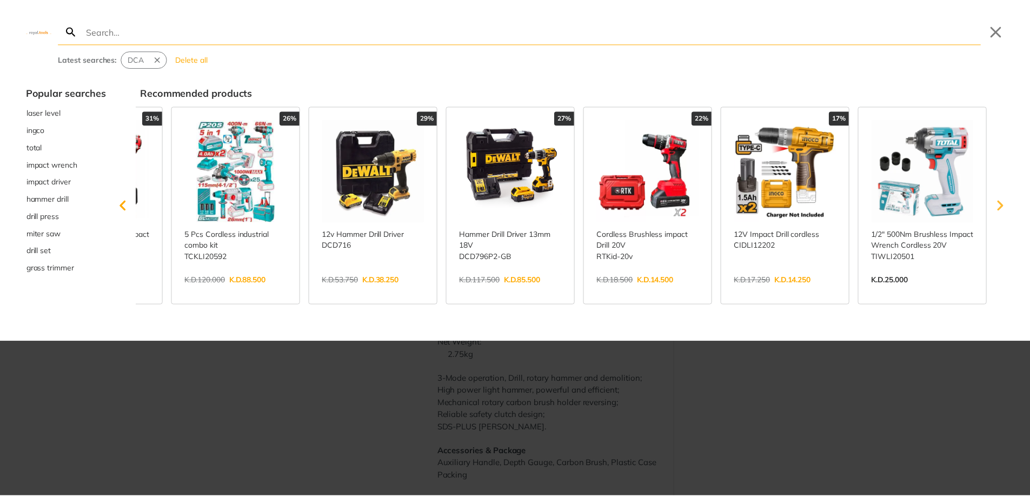
scroll to position [0, 523]
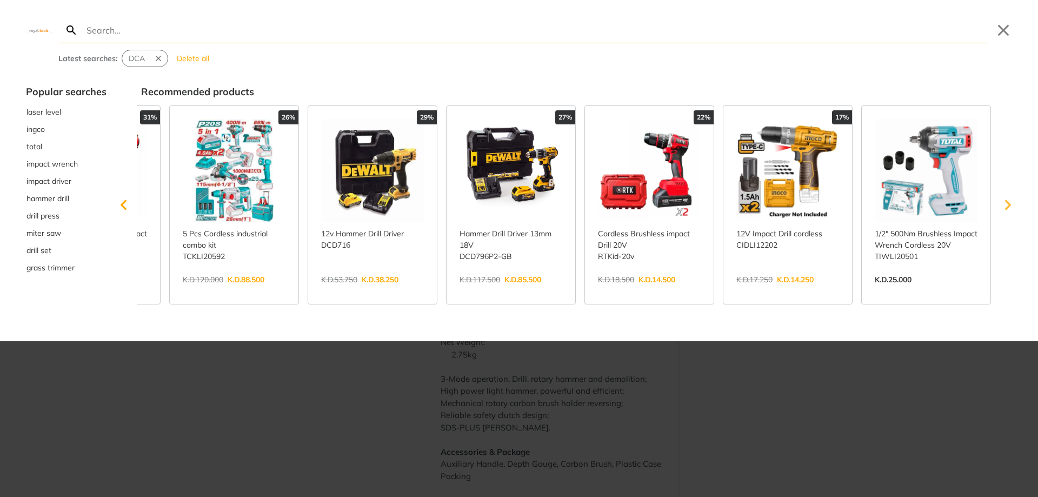
click at [1009, 205] on icon "Scroll right" at bounding box center [1008, 205] width 6 height 10
click at [40, 29] on img at bounding box center [39, 30] width 26 height 5
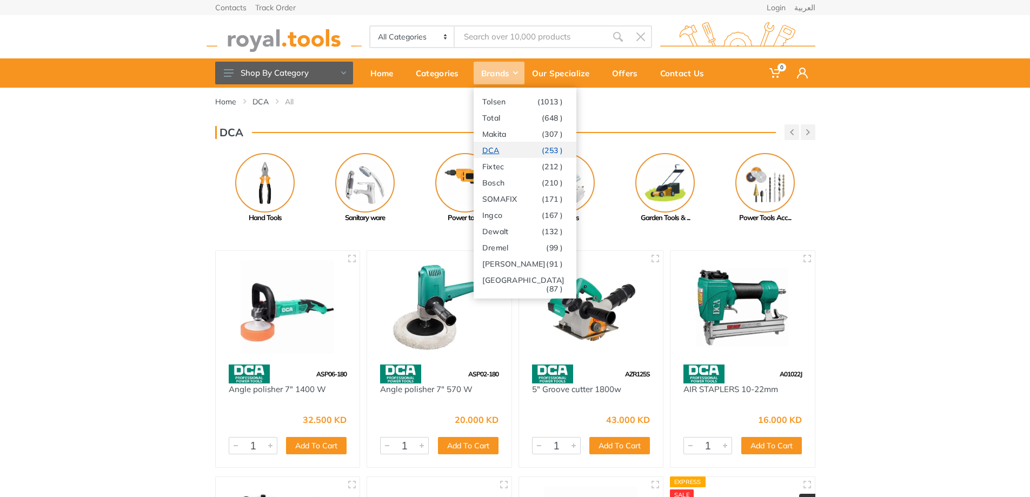
click at [510, 151] on link "DCA (253 )" at bounding box center [524, 150] width 103 height 16
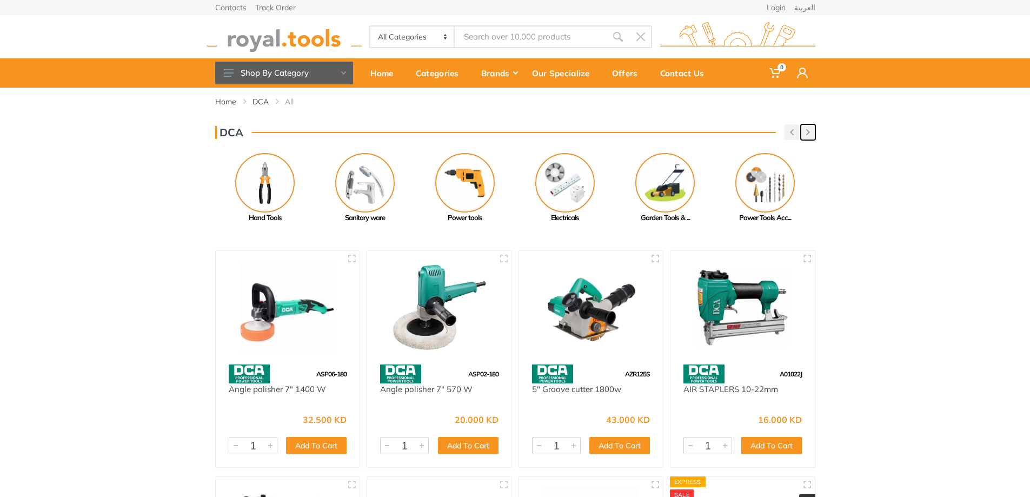
click at [809, 131] on icon "button" at bounding box center [808, 132] width 4 height 6
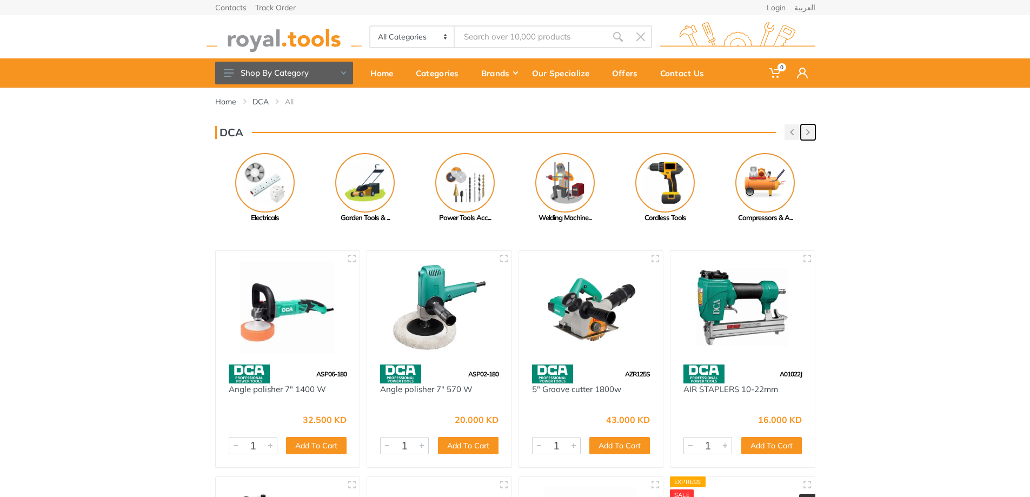
click at [809, 131] on icon "button" at bounding box center [808, 132] width 4 height 6
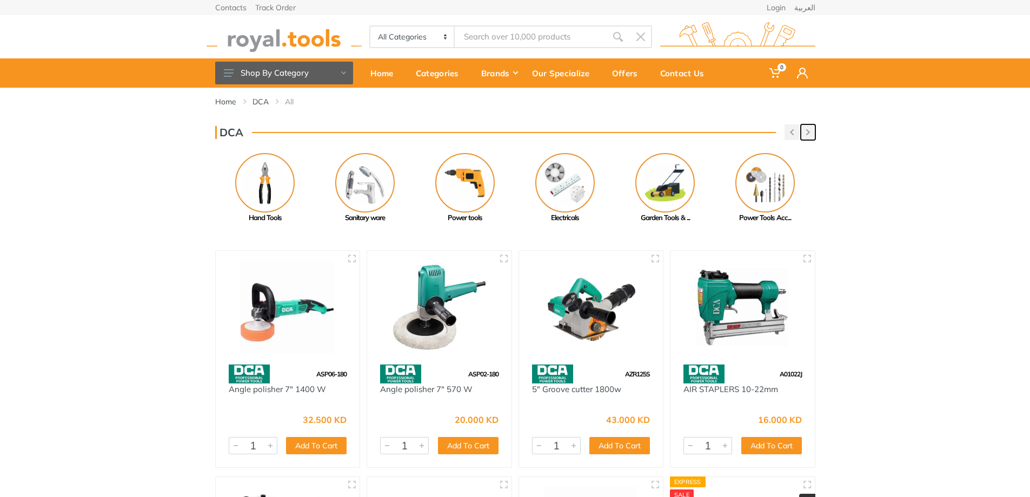
click at [809, 131] on icon "button" at bounding box center [808, 132] width 4 height 6
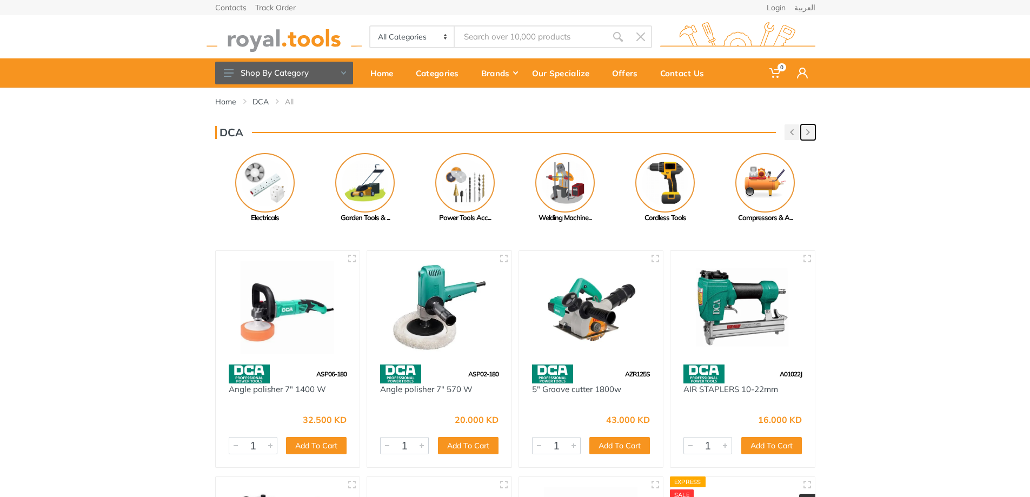
click at [809, 131] on icon "button" at bounding box center [808, 132] width 4 height 6
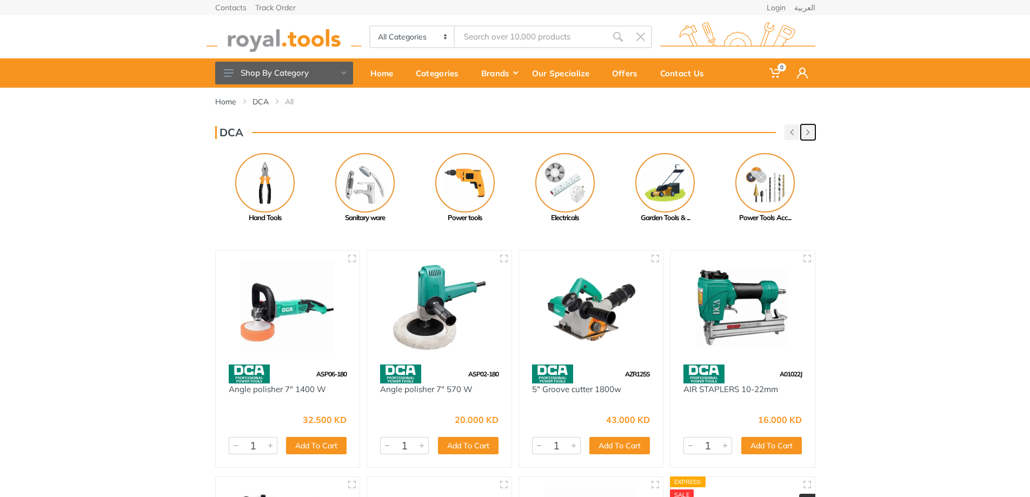
click at [809, 131] on icon "button" at bounding box center [808, 132] width 4 height 6
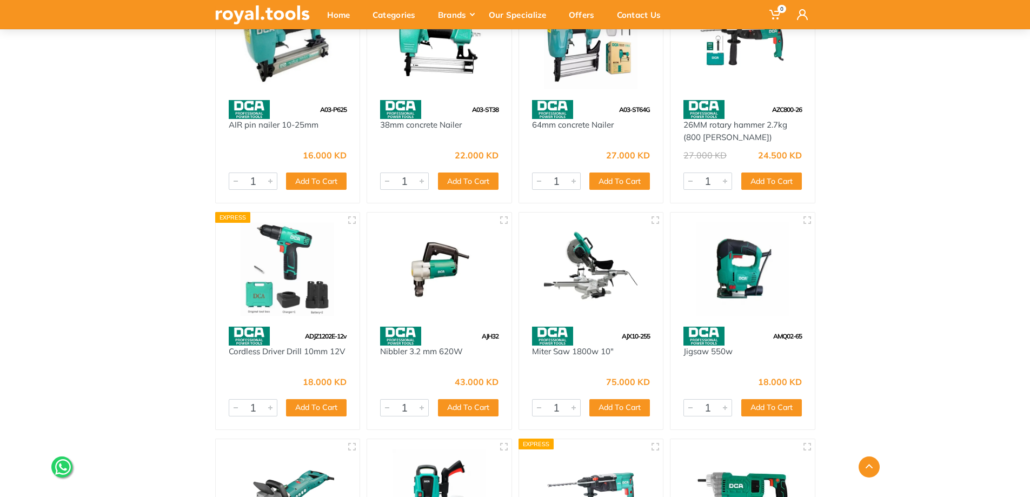
scroll to position [324, 0]
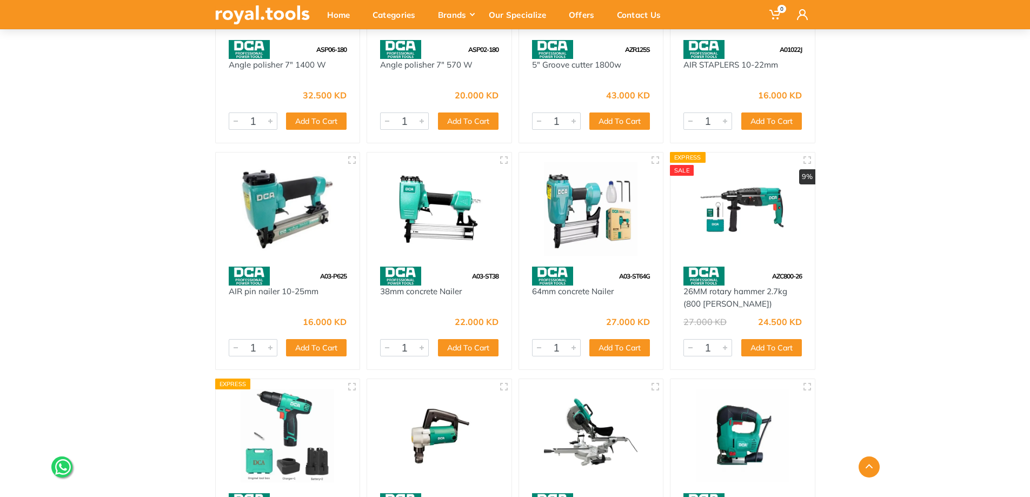
click at [746, 217] on img at bounding box center [742, 209] width 125 height 94
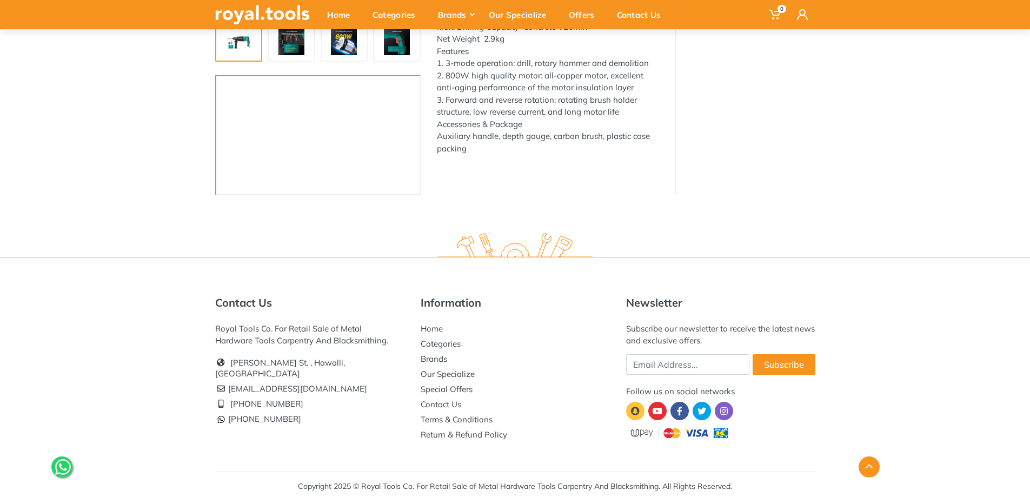
scroll to position [274, 0]
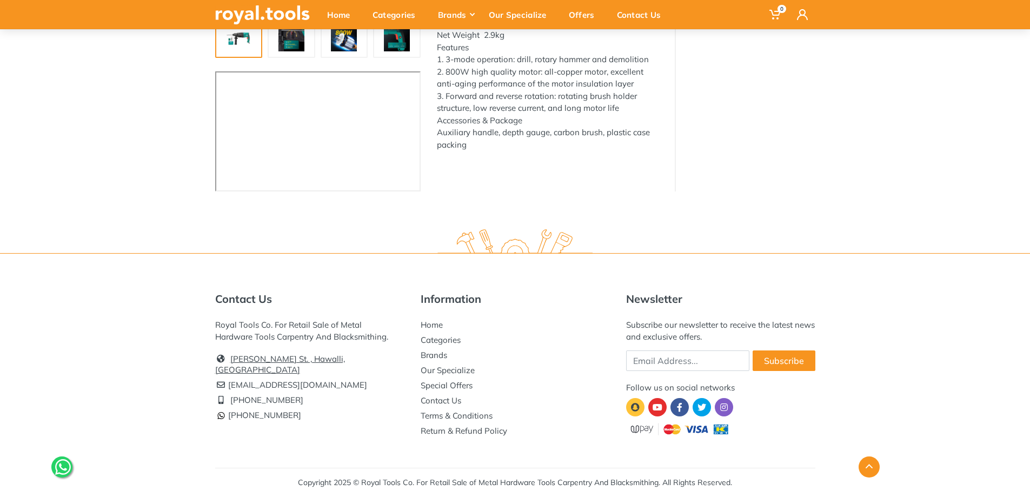
click at [321, 362] on link "[PERSON_NAME] St. , Hawalli, [GEOGRAPHIC_DATA]" at bounding box center [280, 363] width 130 height 21
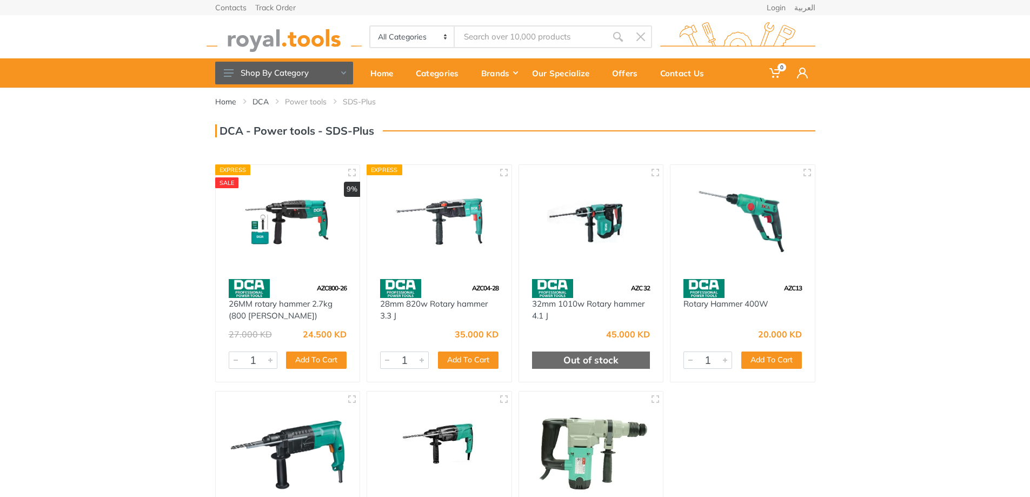
click at [286, 234] on img at bounding box center [287, 222] width 125 height 94
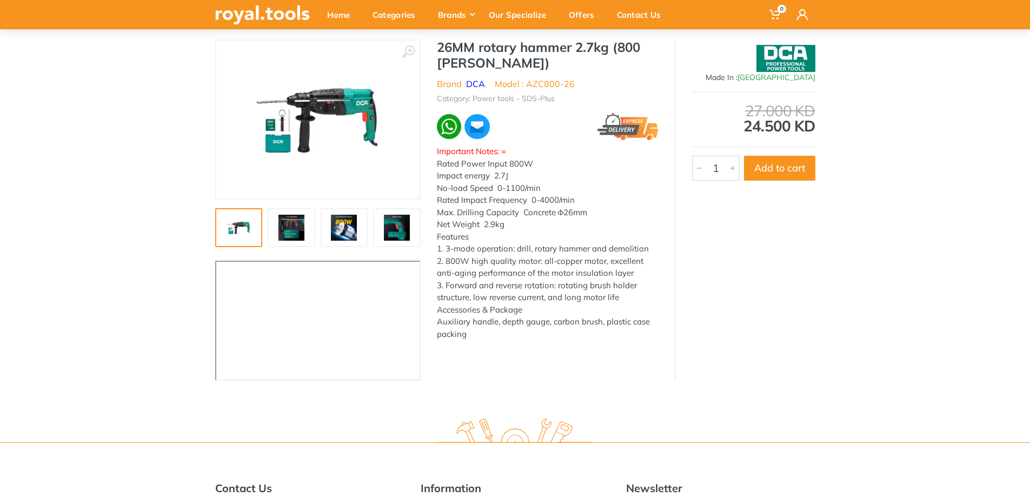
scroll to position [54, 0]
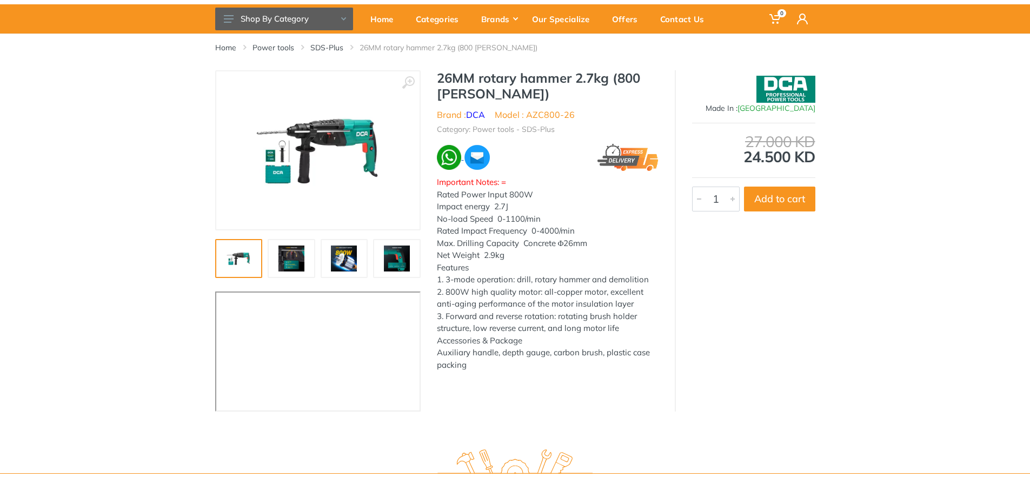
click at [454, 158] on img at bounding box center [449, 157] width 25 height 25
